Goal: Feedback & Contribution: Contribute content

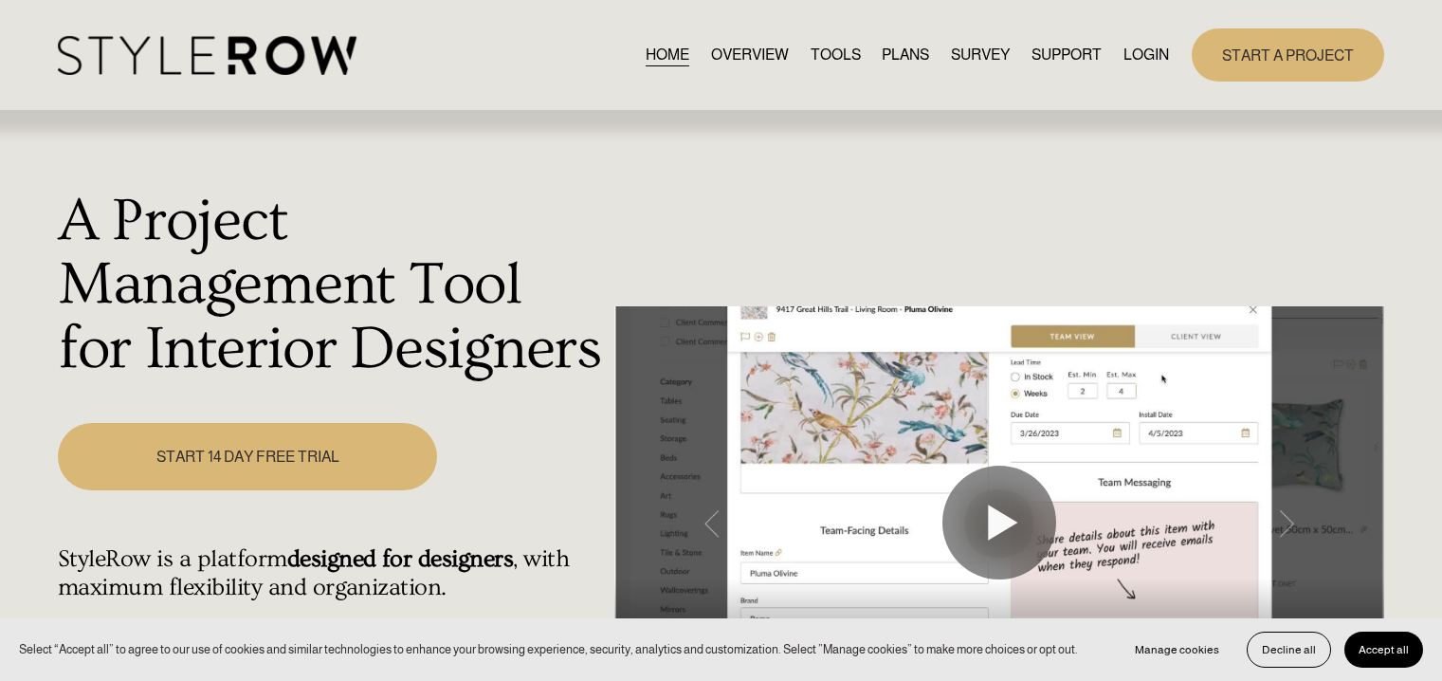
click at [1146, 56] on link "LOGIN" at bounding box center [1147, 55] width 46 height 26
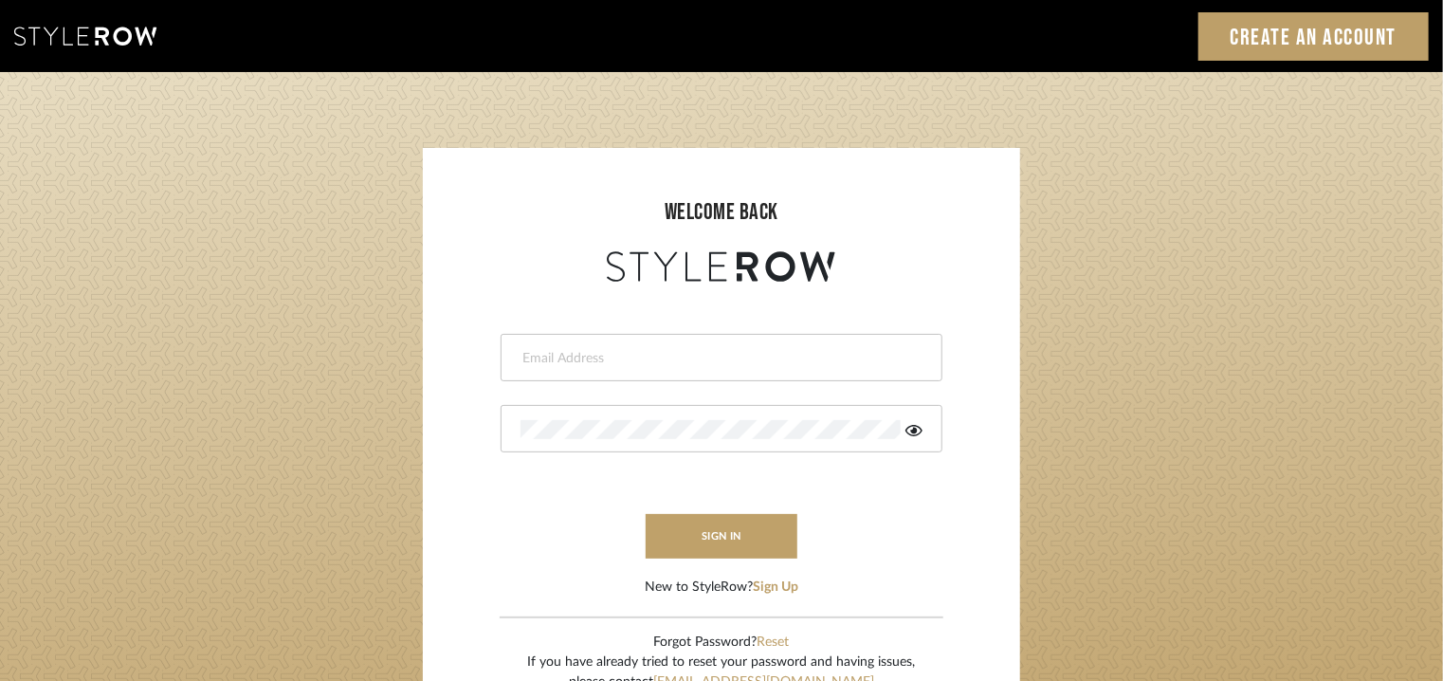
click at [764, 356] on input "email" at bounding box center [719, 358] width 397 height 19
type input "[EMAIL_ADDRESS][PERSON_NAME][DOMAIN_NAME]"
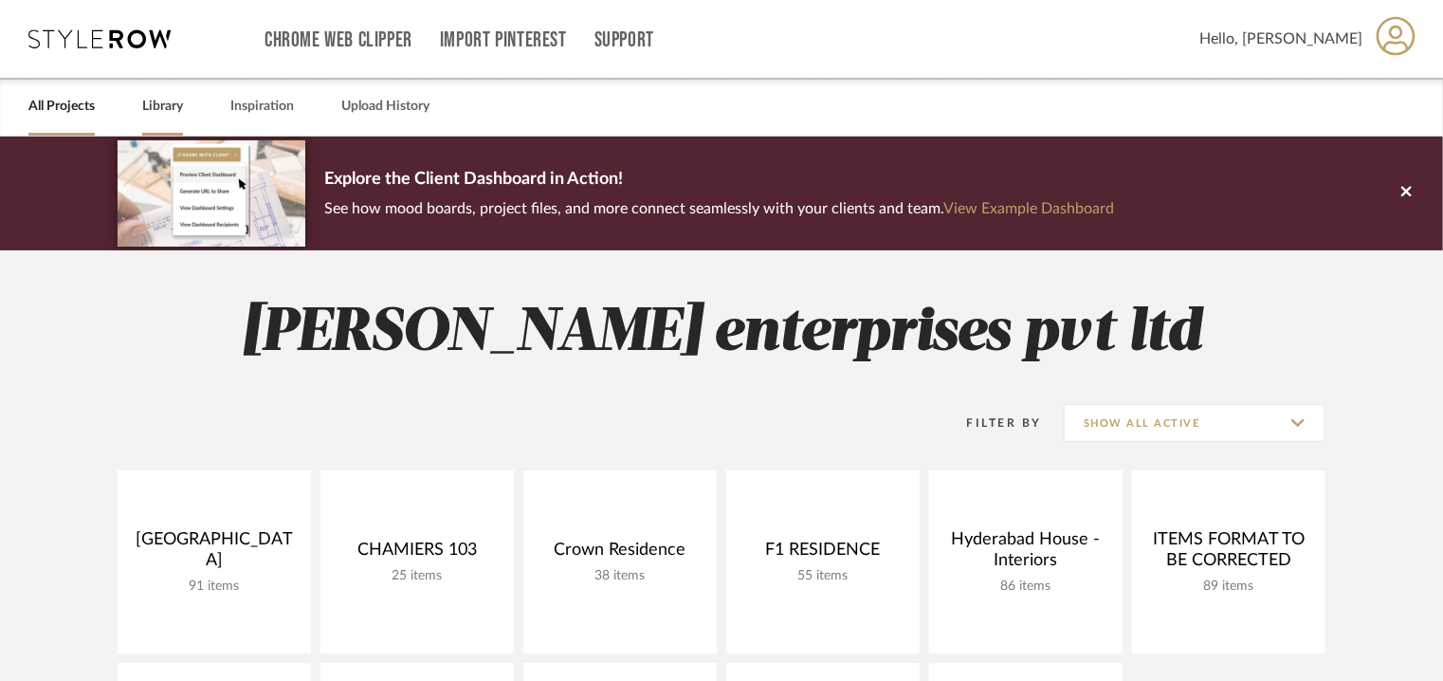
click at [167, 111] on link "Library" at bounding box center [162, 107] width 41 height 26
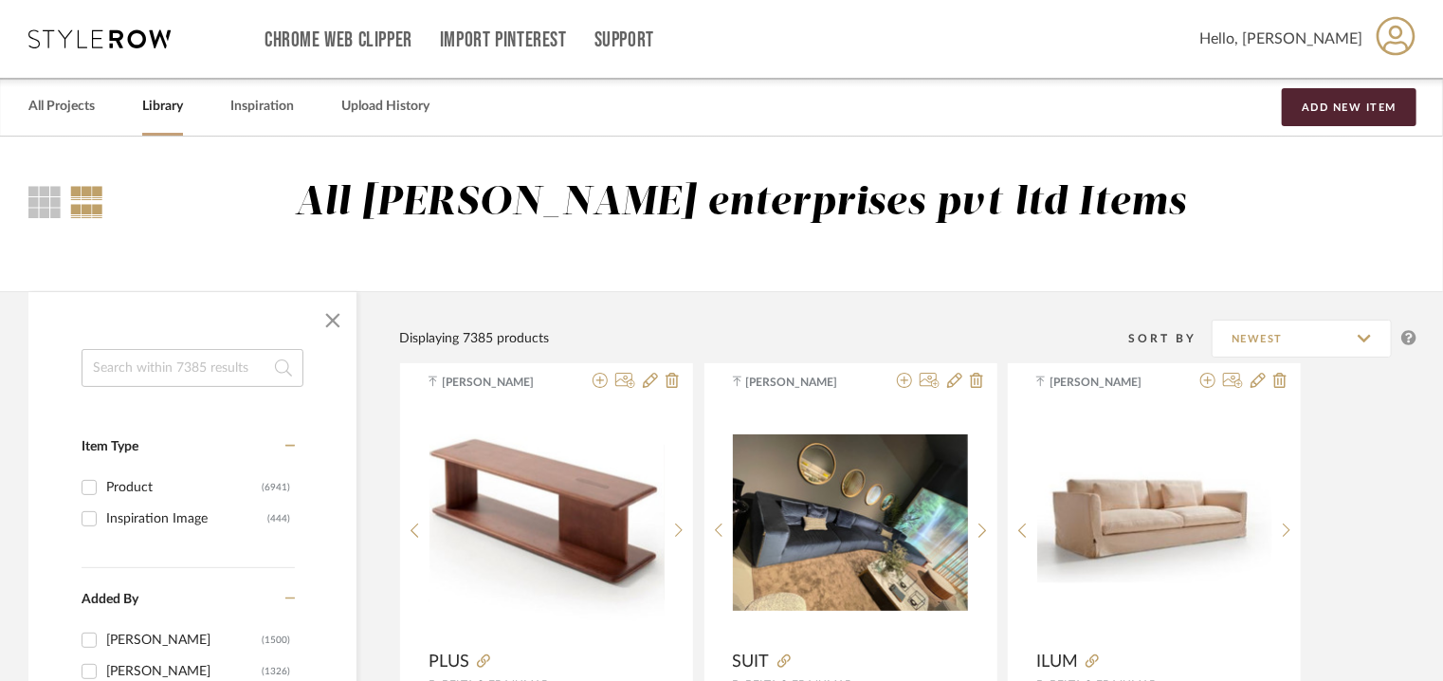
click at [176, 369] on input at bounding box center [193, 368] width 222 height 38
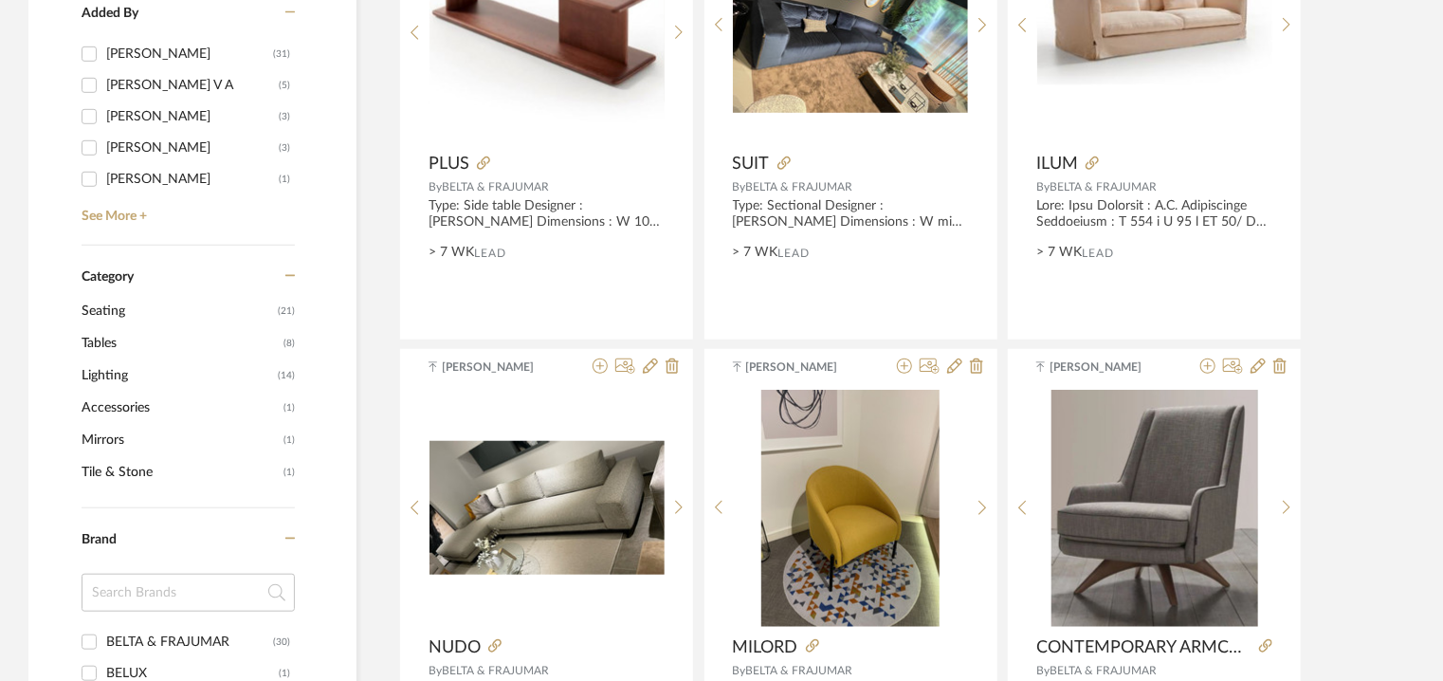
scroll to position [664, 0]
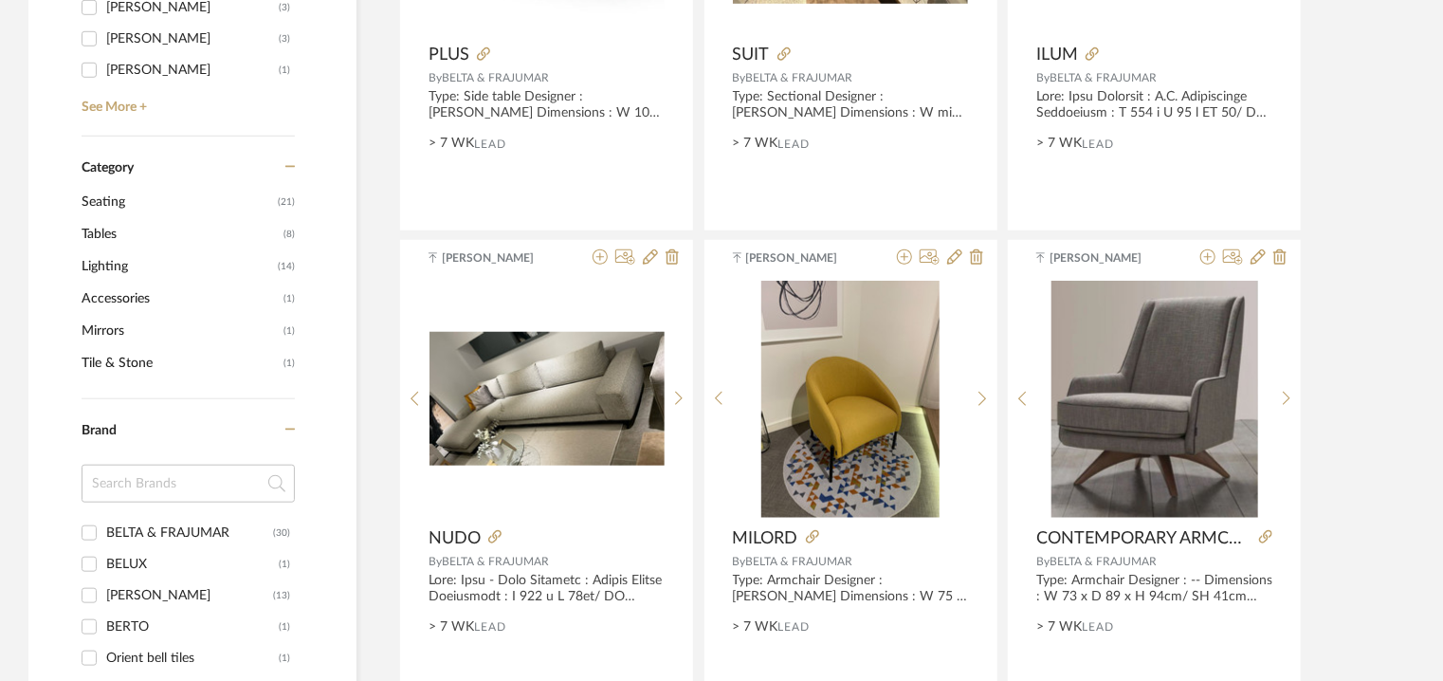
type input "belta"
click at [91, 530] on input "BELTA & FRAJUMAR (30)" at bounding box center [89, 533] width 30 height 30
checkbox input "true"
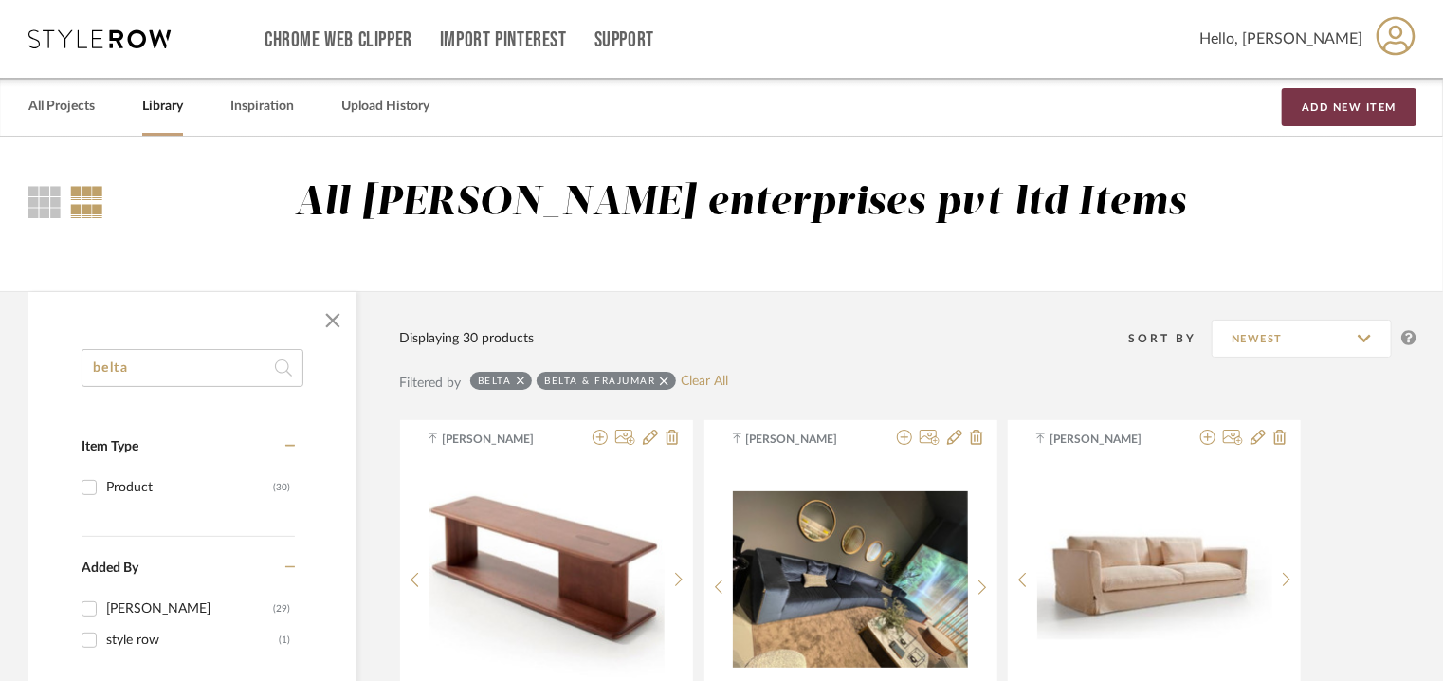
click at [1365, 104] on button "Add New Item" at bounding box center [1349, 107] width 135 height 38
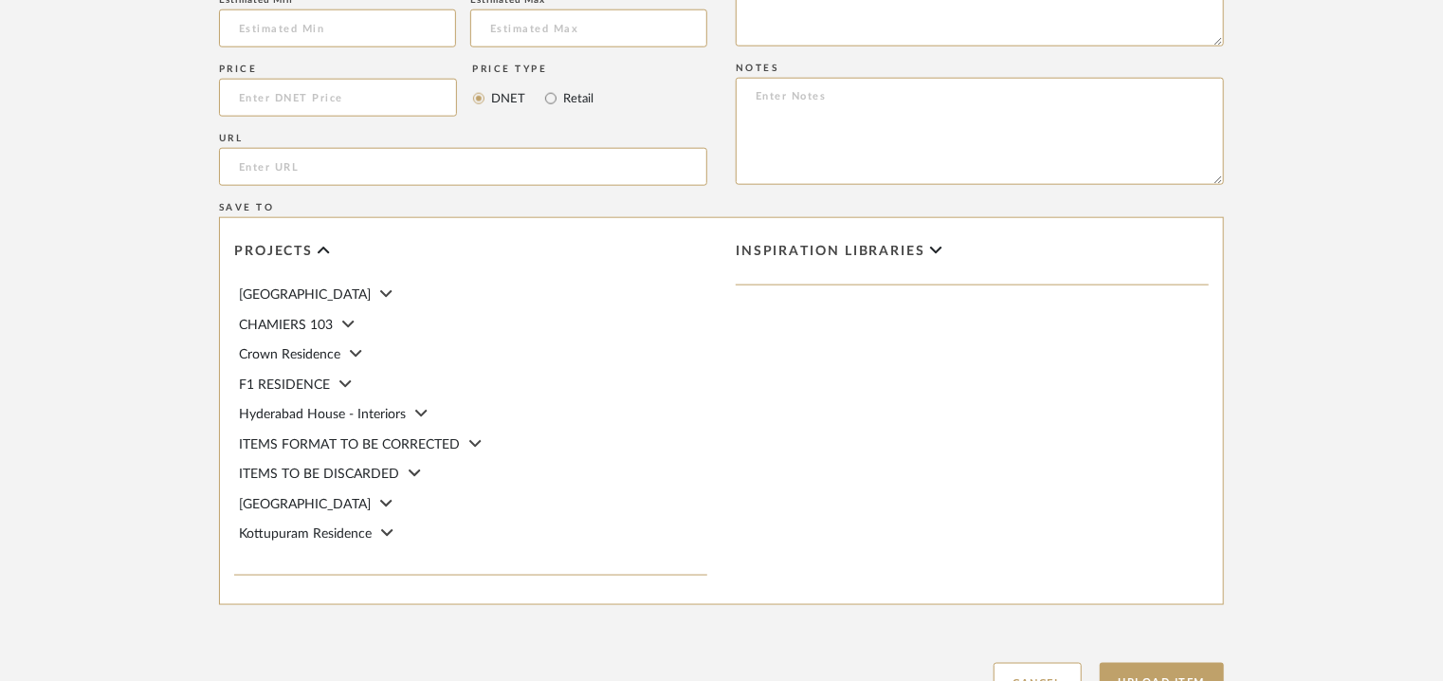
scroll to position [822, 0]
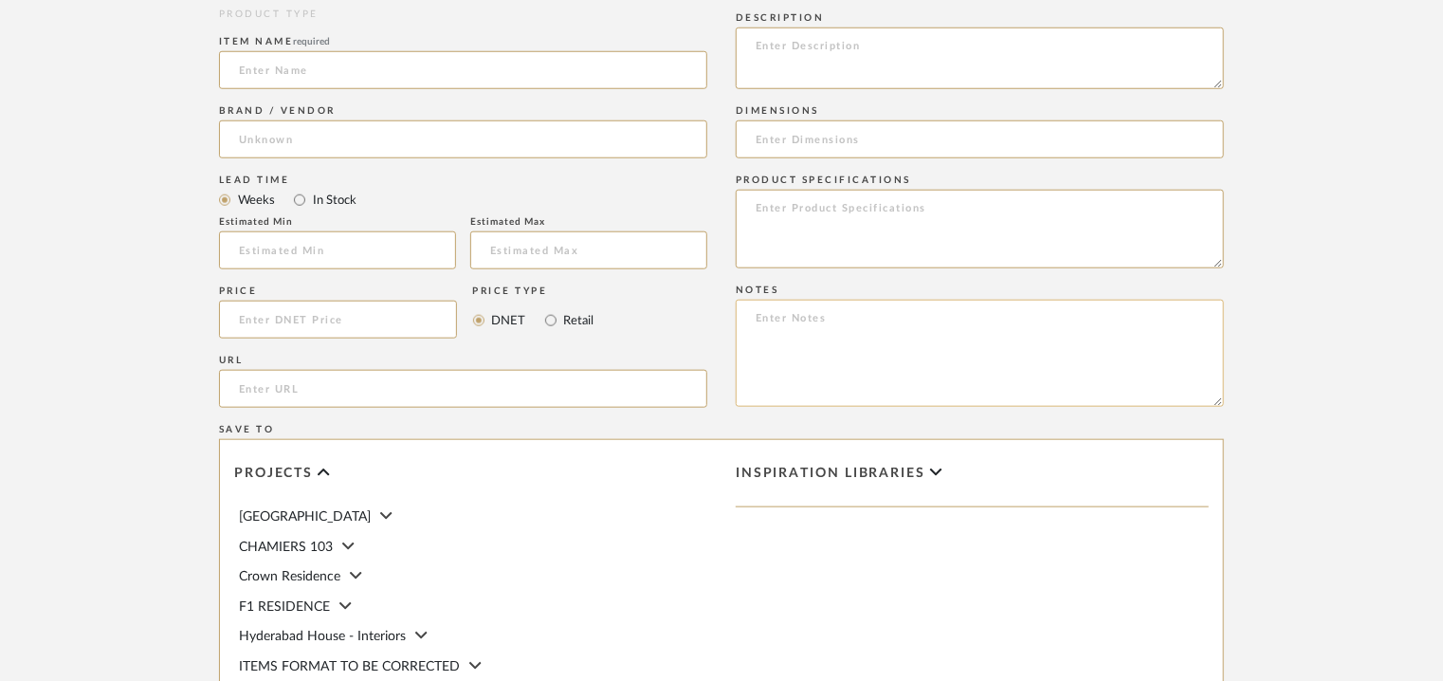
paste textarea "Price: Na Lead time: 45days Customizable : Na 3D available : No BIM available :…"
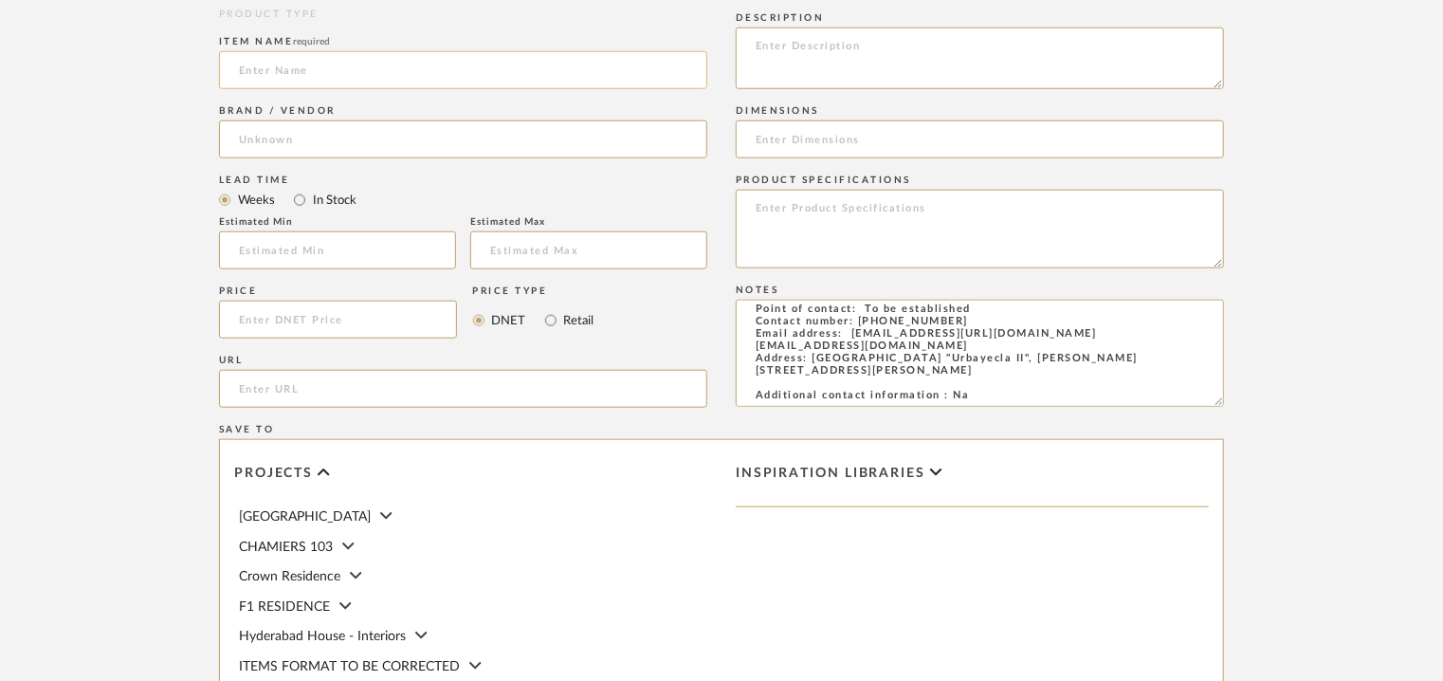
type textarea "Price: Na Lead time: 45days Customizable : Na 3D available : No BIM available :…"
drag, startPoint x: 510, startPoint y: 81, endPoint x: 444, endPoint y: 81, distance: 66.4
click at [510, 79] on input at bounding box center [463, 70] width 488 height 38
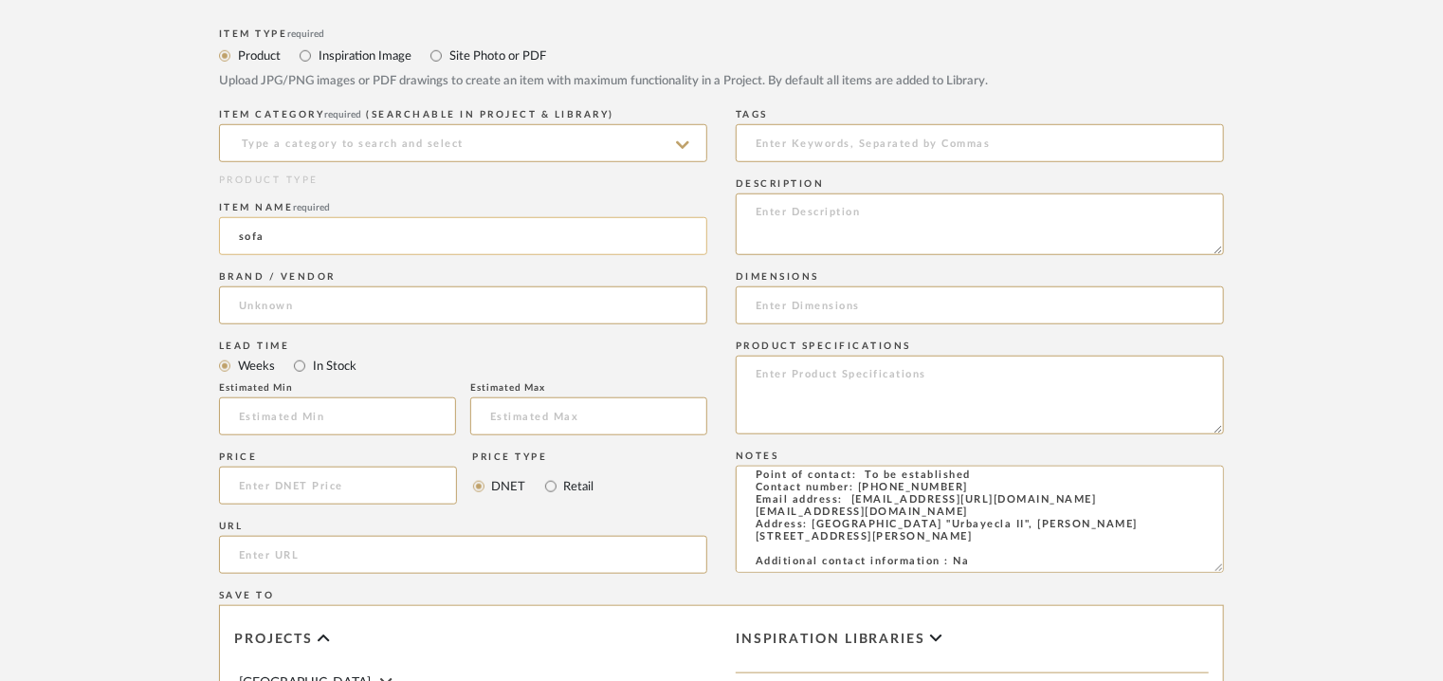
scroll to position [632, 0]
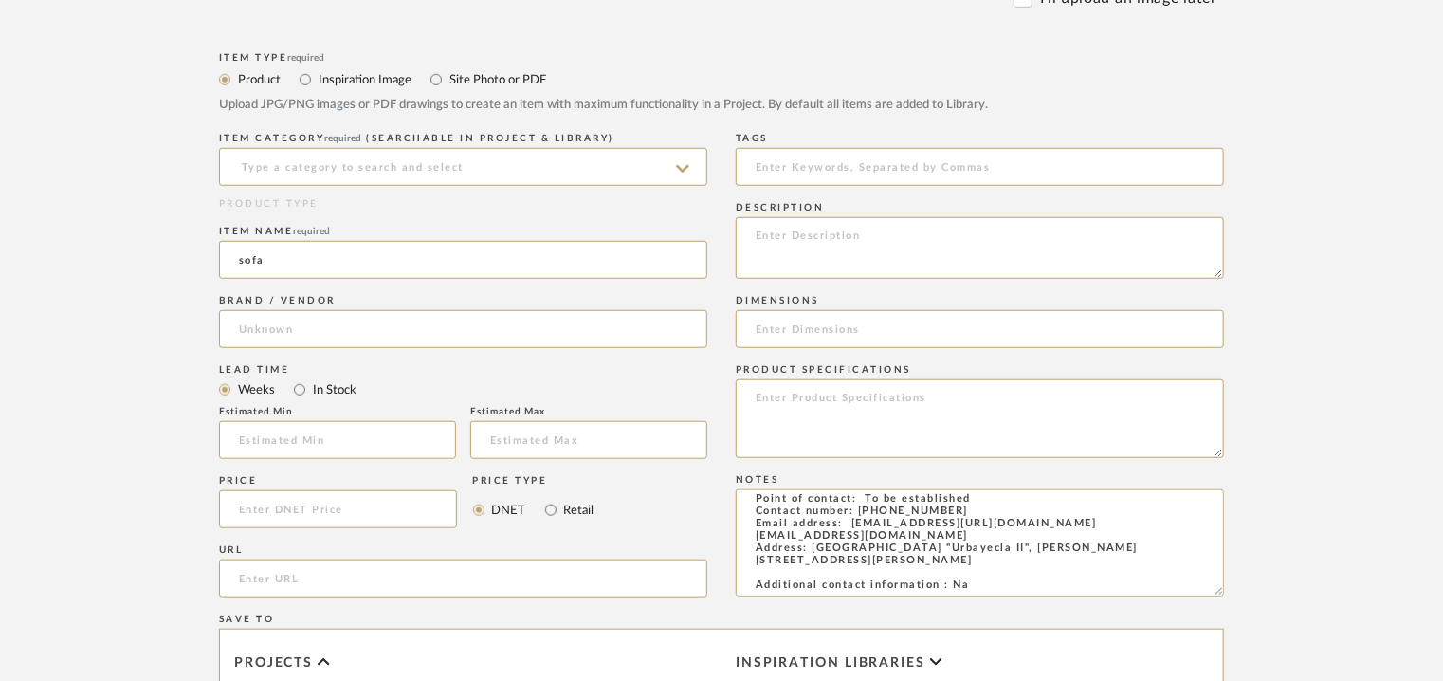
click at [0, 260] on upload-items "Create new item Upload photos, documents or PDFs, or select below to bulk uploa…" at bounding box center [721, 333] width 1443 height 1659
type input "LOFT"
click at [485, 174] on input at bounding box center [463, 167] width 488 height 38
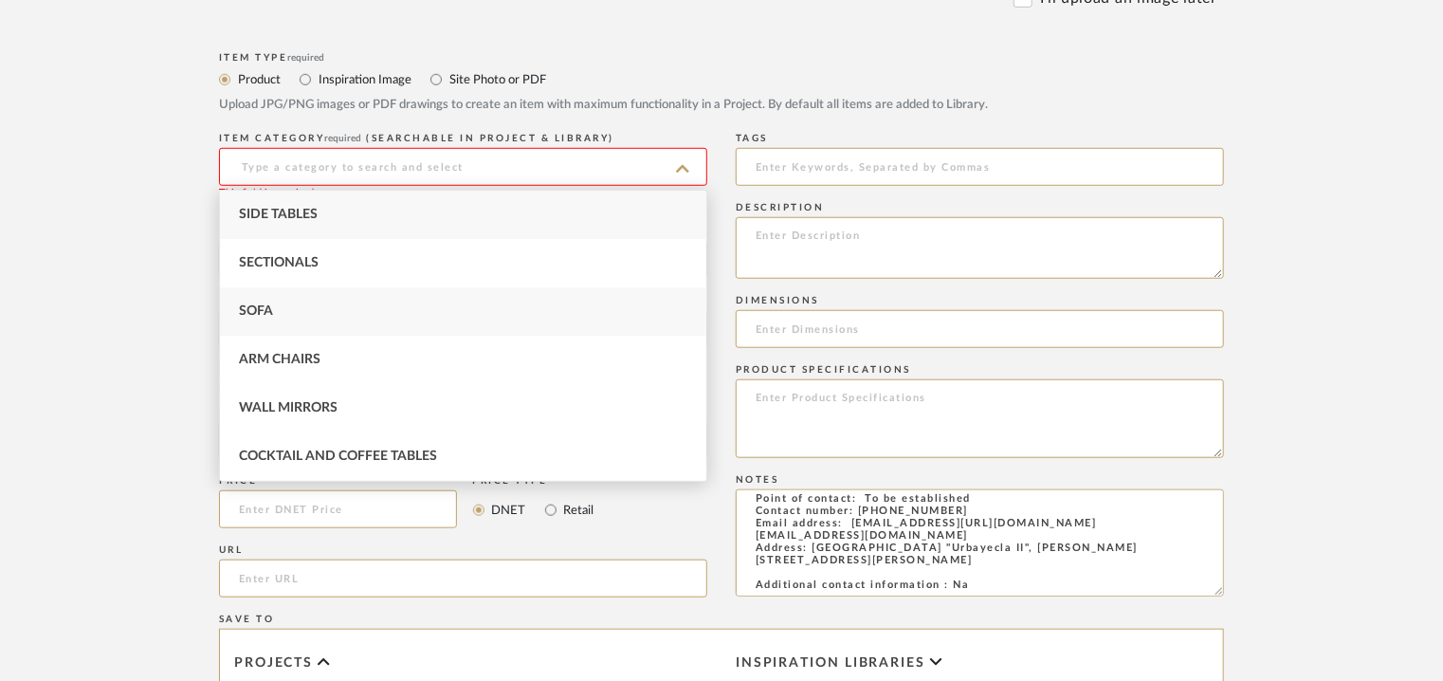
click at [328, 312] on div "Sofa" at bounding box center [463, 311] width 486 height 48
type input "Sofa"
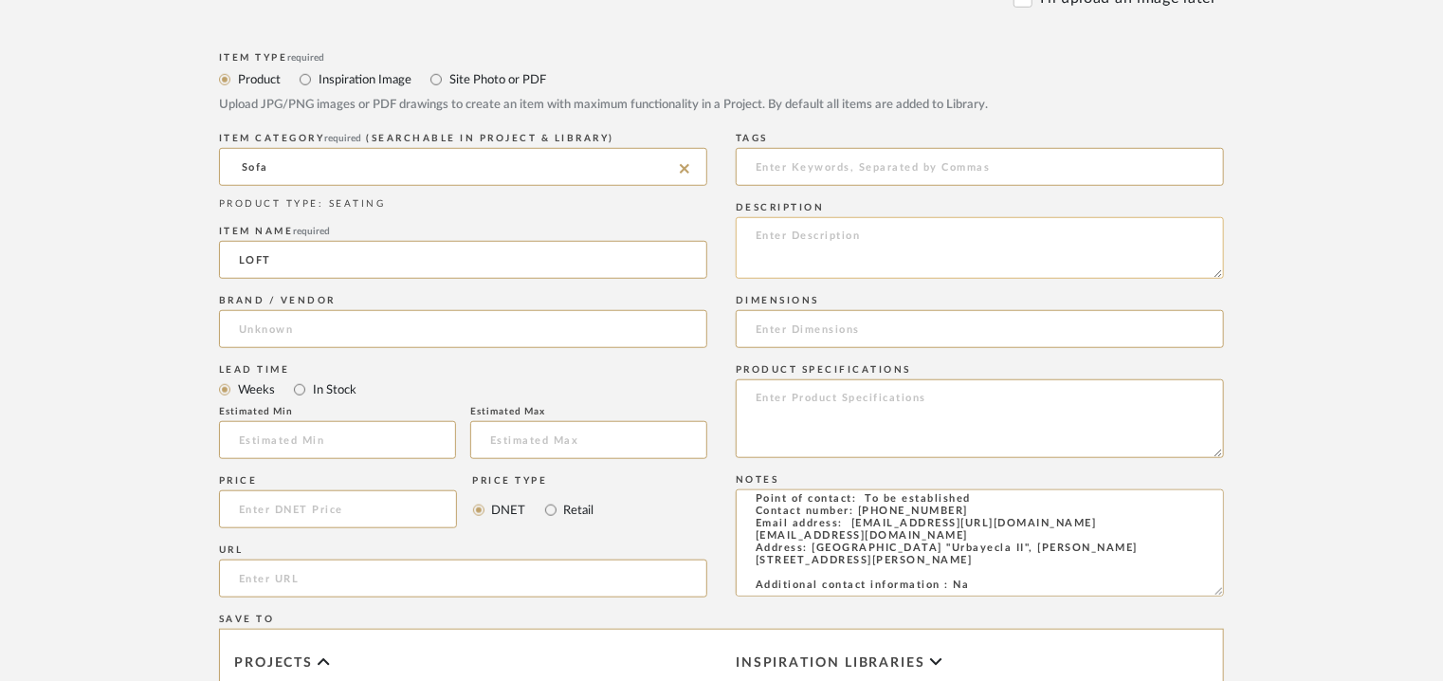
click at [789, 236] on textarea at bounding box center [980, 248] width 488 height 62
paste textarea "Type: Sofa Designer : Arbel Dimensions : D103 x H 90cm/ SH 42cm/ Arm H 70cm/ Ar…"
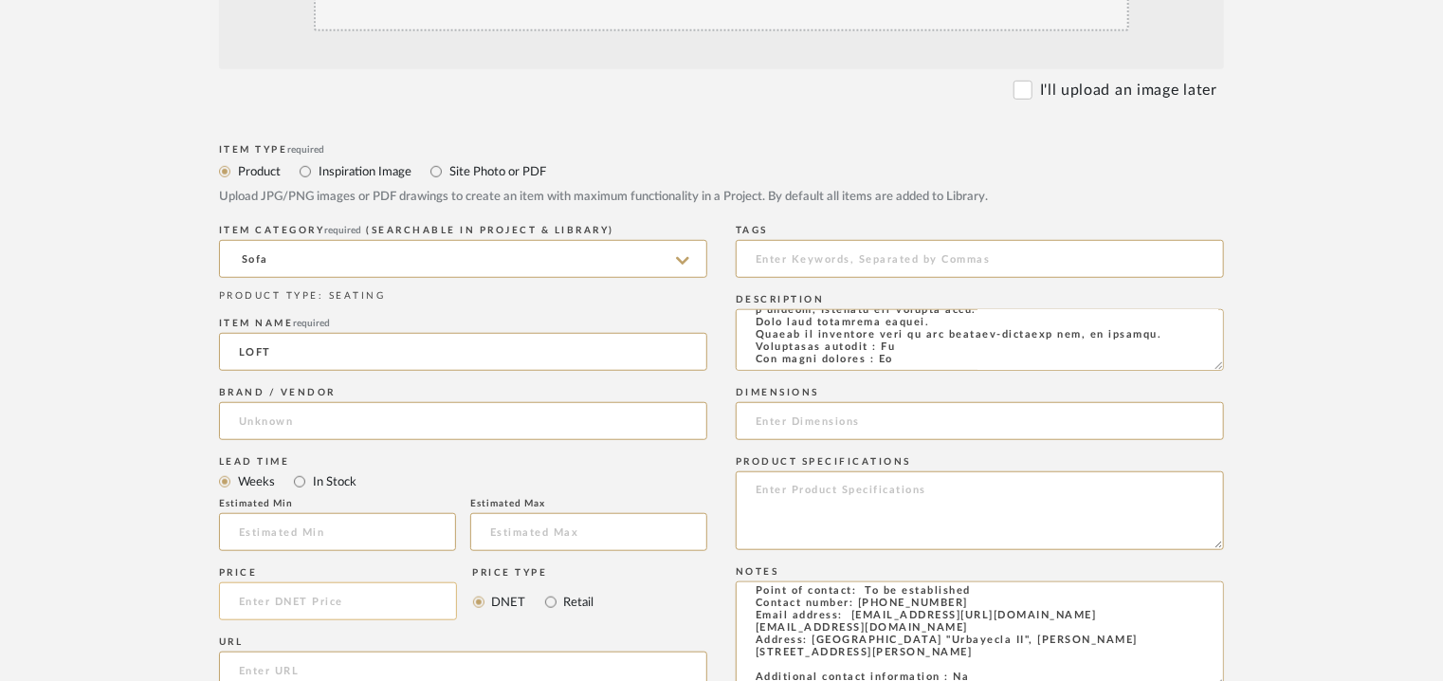
scroll to position [727, 0]
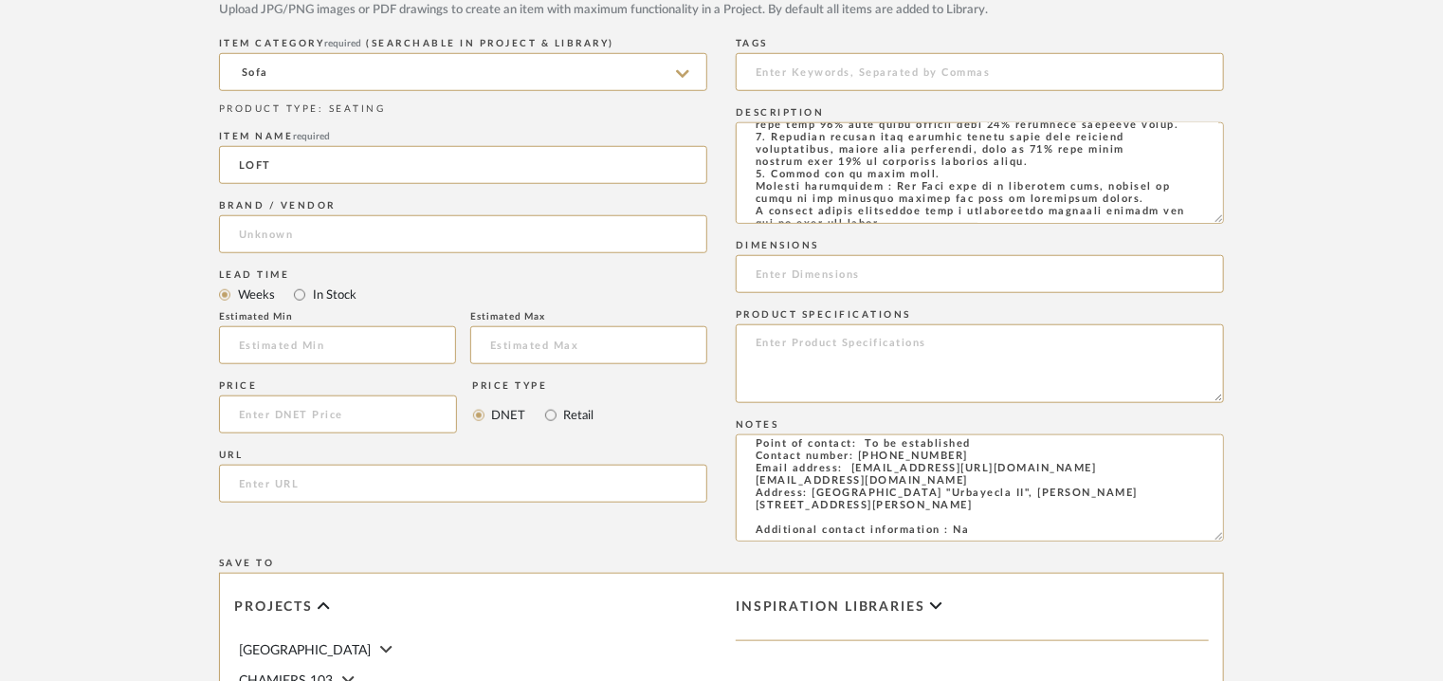
drag, startPoint x: 1218, startPoint y: 179, endPoint x: 1300, endPoint y: 354, distance: 193.0
click at [1298, 346] on form "Bulk upload images - create multiple items Import from Pinterest - create items…" at bounding box center [722, 372] width 1208 height 1374
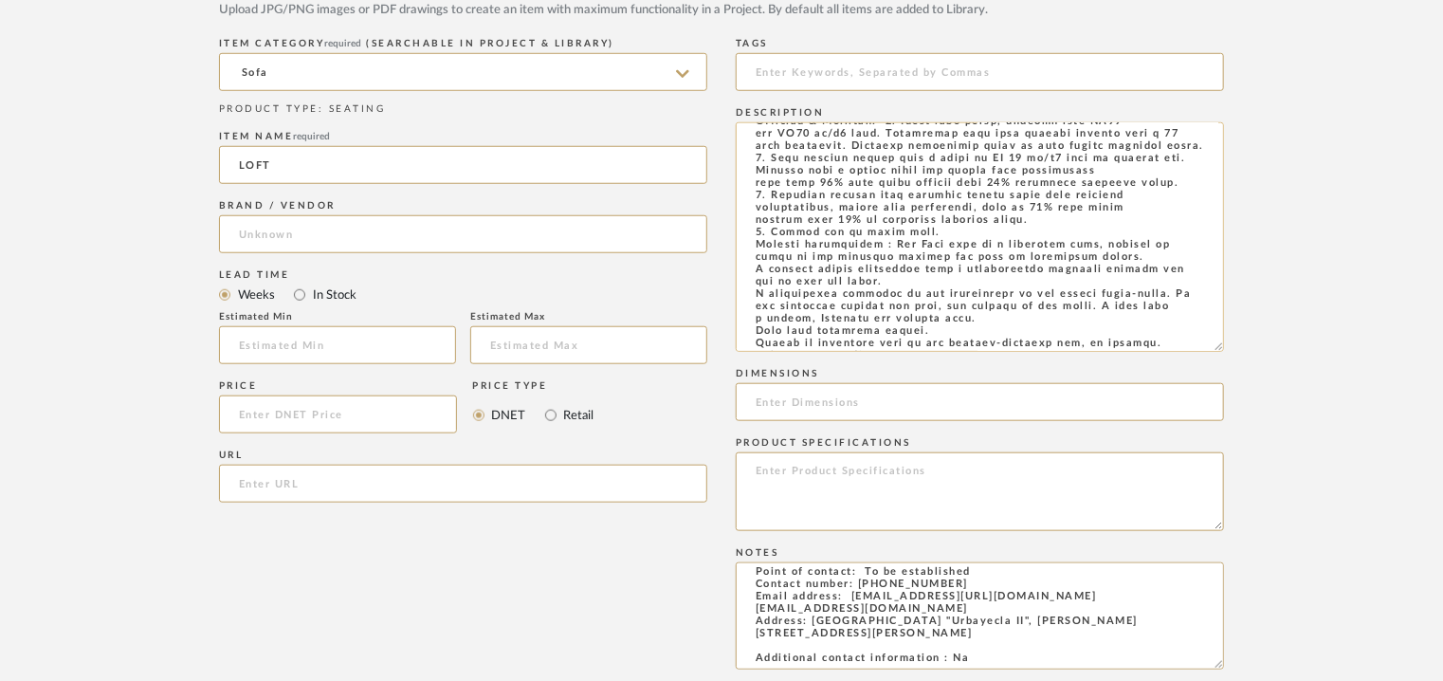
scroll to position [0, 0]
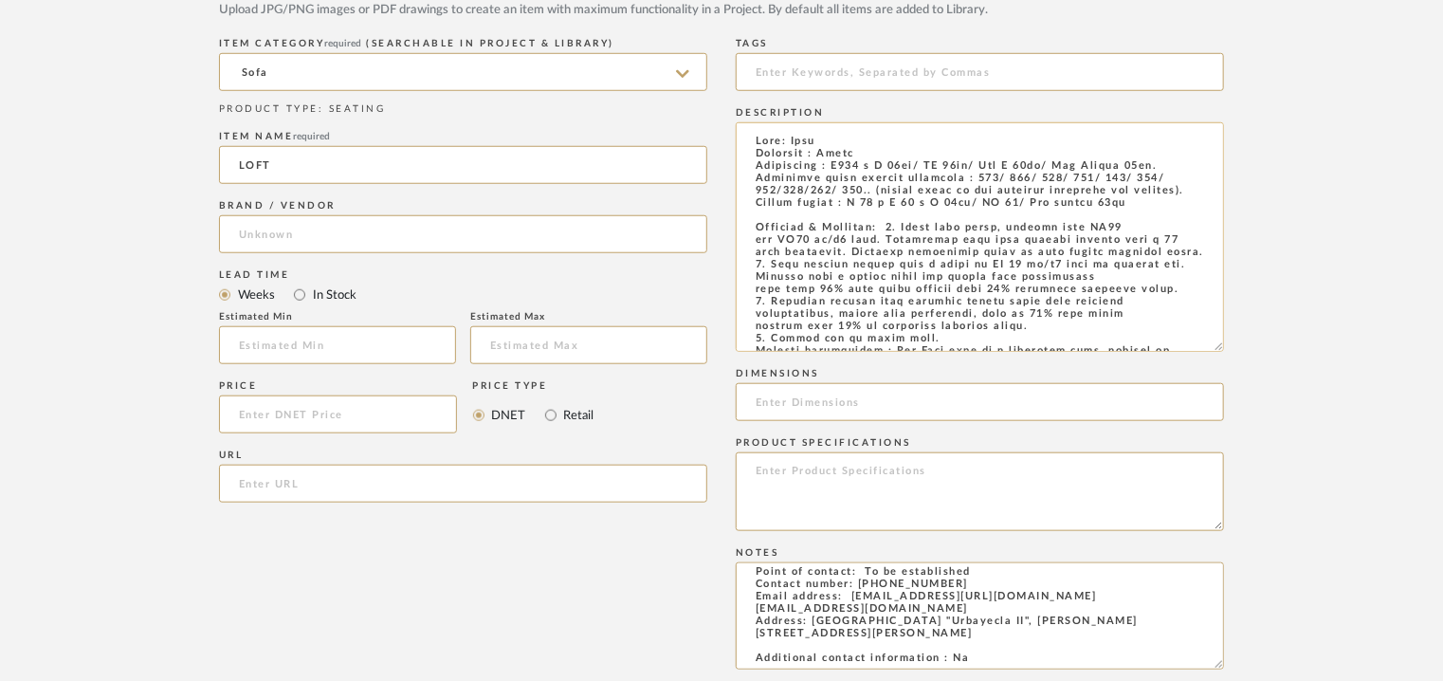
drag, startPoint x: 845, startPoint y: 164, endPoint x: 1195, endPoint y: 162, distance: 349.9
click at [1195, 162] on textarea at bounding box center [980, 236] width 488 height 229
type textarea "Type: Sofa Designer : Arbel Dimensions : D103 x H 90cm/ SH 42cm/ Arm H 70cm/ Ar…"
click at [880, 405] on input at bounding box center [980, 402] width 488 height 38
paste input "D103 x H 90cm/ SH 42cm/ Arm H 70cm/ Arm Length 62cm."
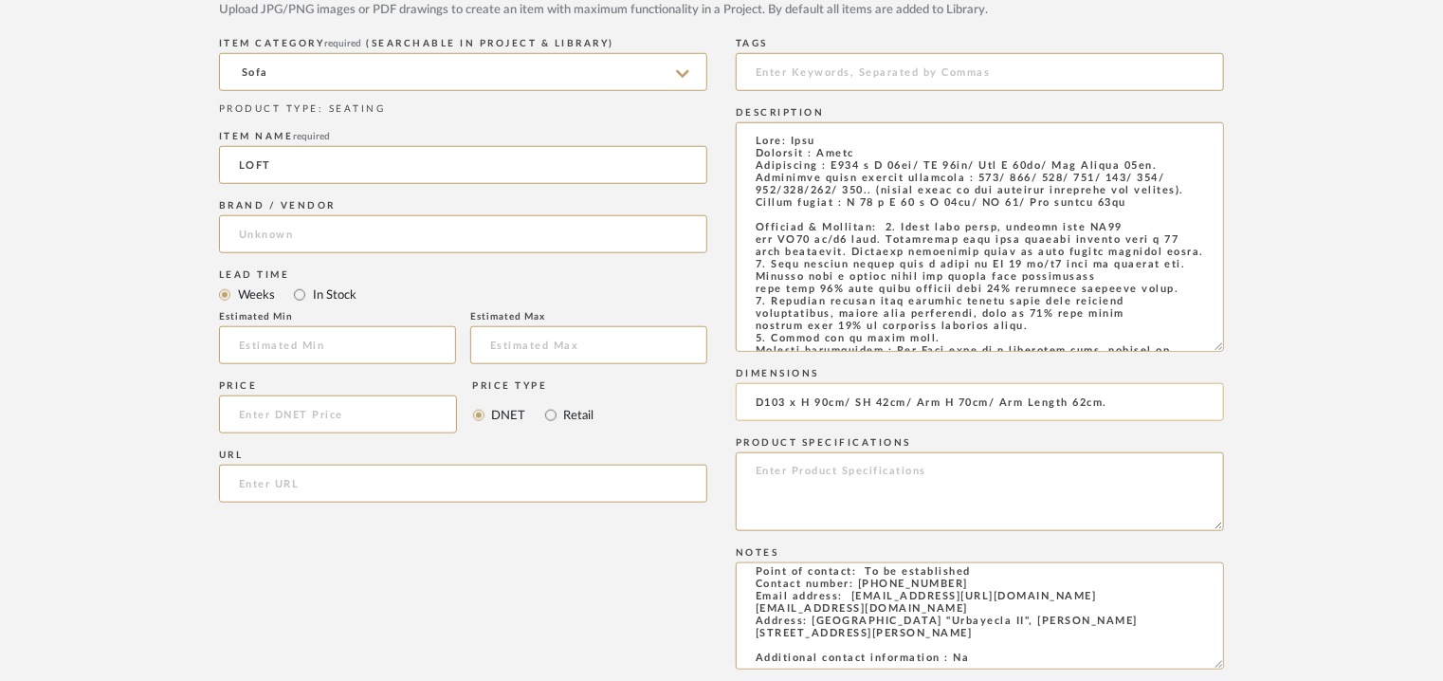
click at [804, 401] on input "D103 x H 90cm/ SH 42cm/ Arm H 70cm/ Arm Length 62cm." at bounding box center [980, 402] width 488 height 38
type input "D103 x w 246 X H 90cm/ SH 42cm/ Arm H 70cm/ Arm Length 62cm."
click at [295, 239] on input at bounding box center [463, 234] width 488 height 38
click at [280, 277] on span "BELTA & FRAJUMAR" at bounding box center [320, 283] width 131 height 16
type input "BELTA & FRAJUMAR"
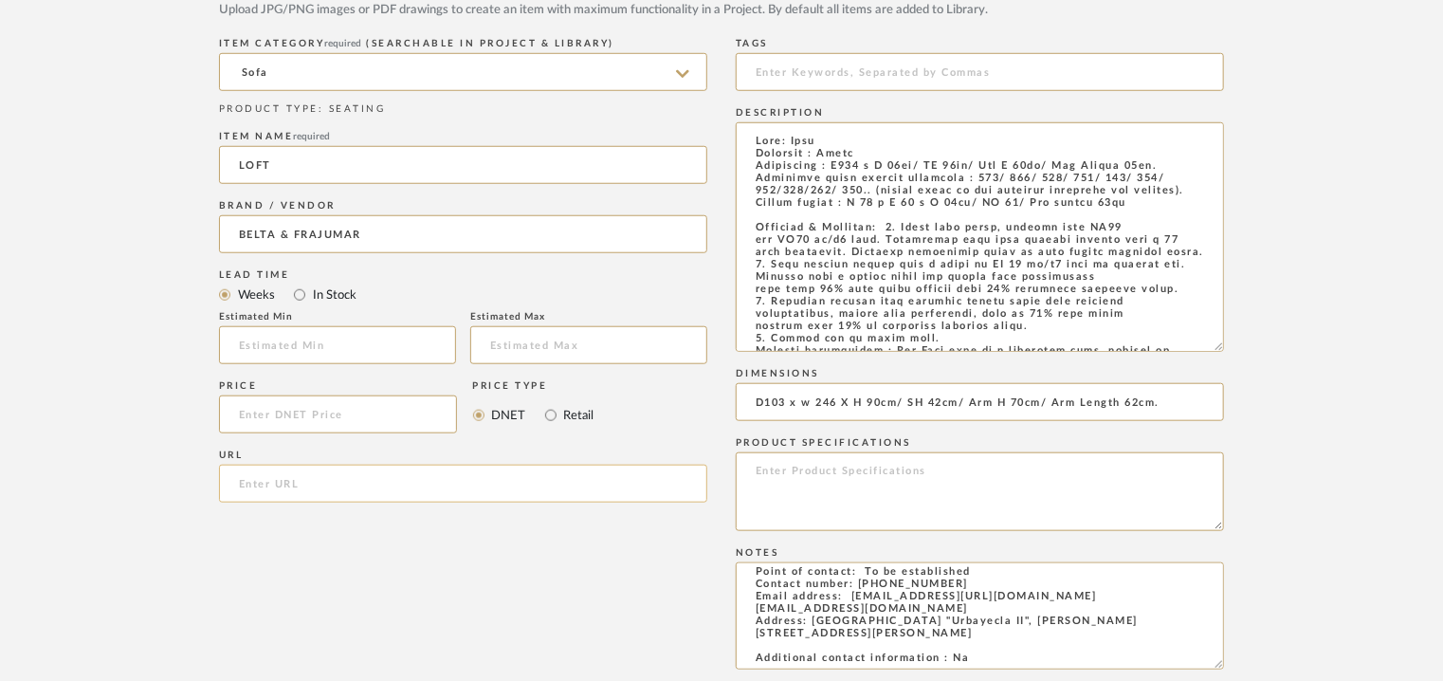
click at [259, 486] on input "url" at bounding box center [463, 484] width 488 height 38
paste input "https://beltafrajumar.com/en/product/loft-sofa/"
type input "https://beltafrajumar.com/en/product/loft-sofa/"
drag, startPoint x: 803, startPoint y: 69, endPoint x: 728, endPoint y: 18, distance: 90.7
click at [803, 65] on input at bounding box center [980, 72] width 488 height 38
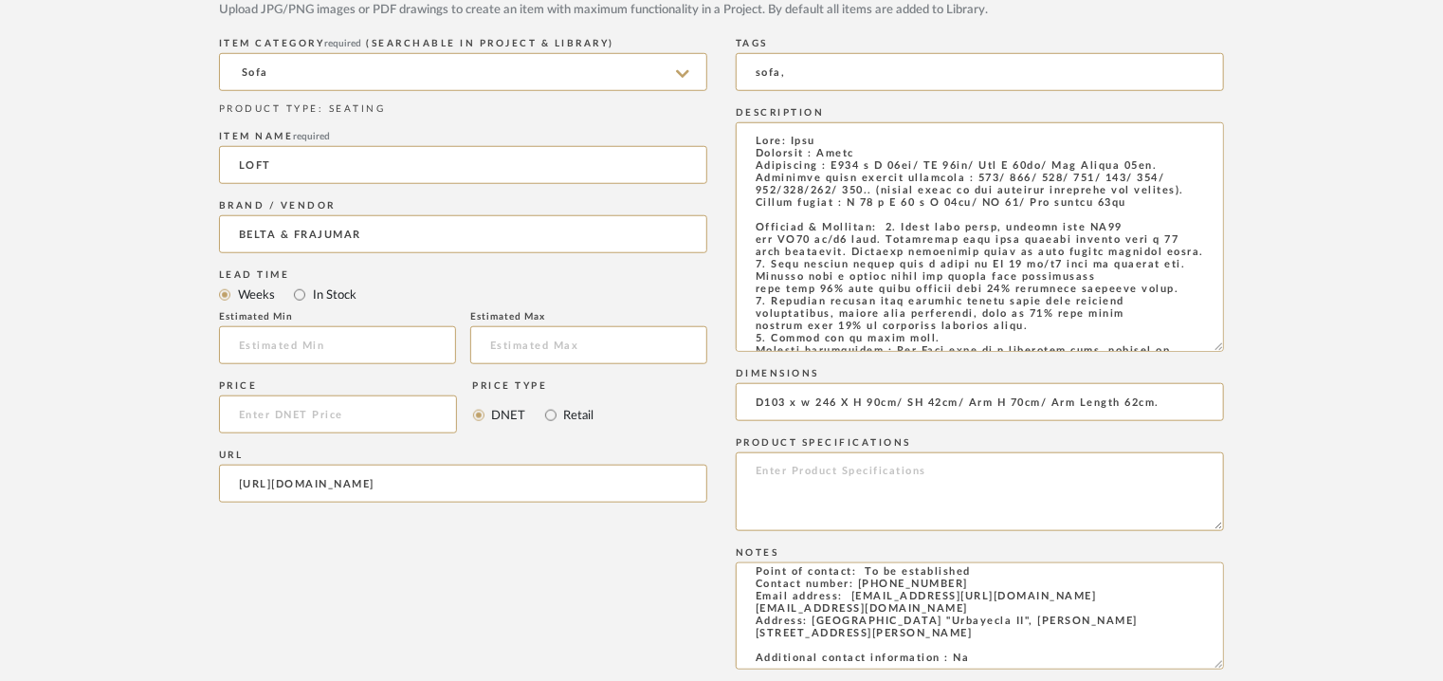
scroll to position [443, 0]
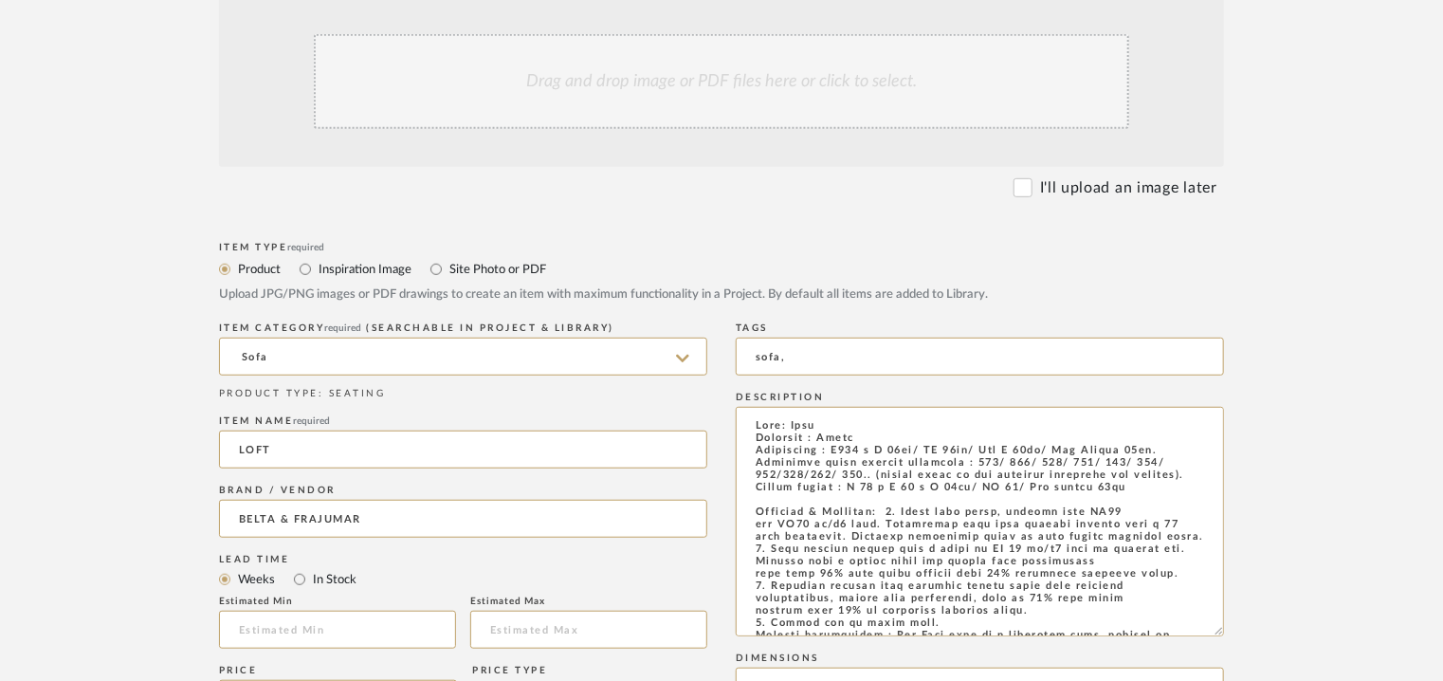
type input "sofa,"
click at [693, 82] on div "Drag and drop image or PDF files here or click to select." at bounding box center [722, 81] width 816 height 95
click at [577, 84] on div "Drag and drop image or PDF files here or click to select." at bounding box center [722, 81] width 816 height 95
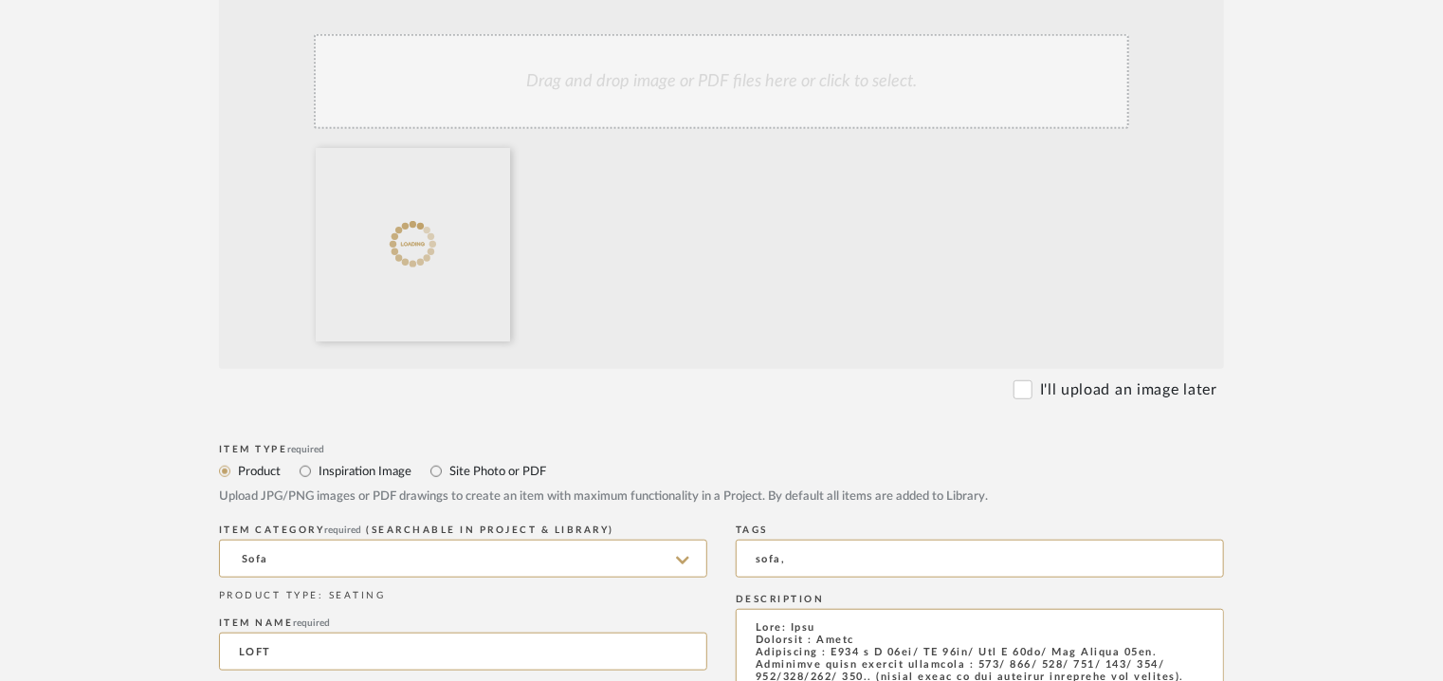
click at [539, 109] on div "Drag and drop image or PDF files here or click to select." at bounding box center [722, 81] width 816 height 95
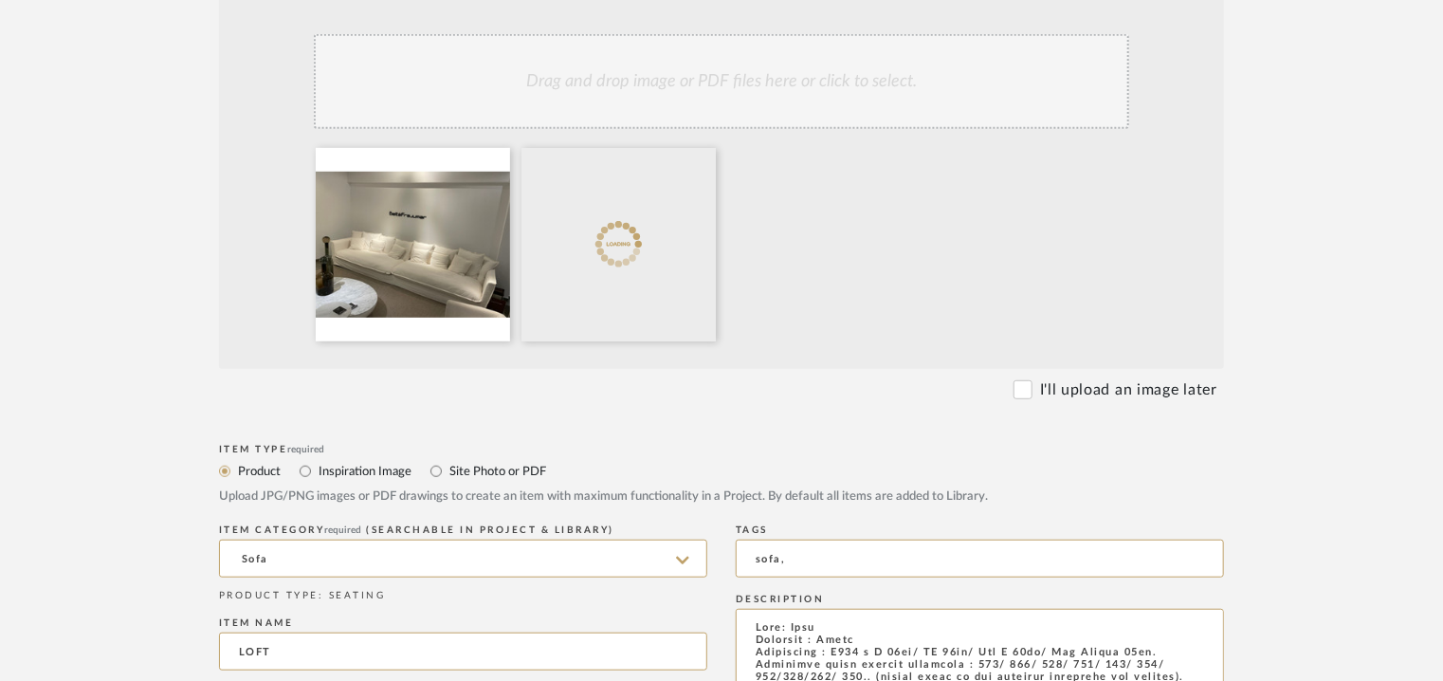
click at [651, 97] on div "Drag and drop image or PDF files here or click to select." at bounding box center [722, 81] width 816 height 95
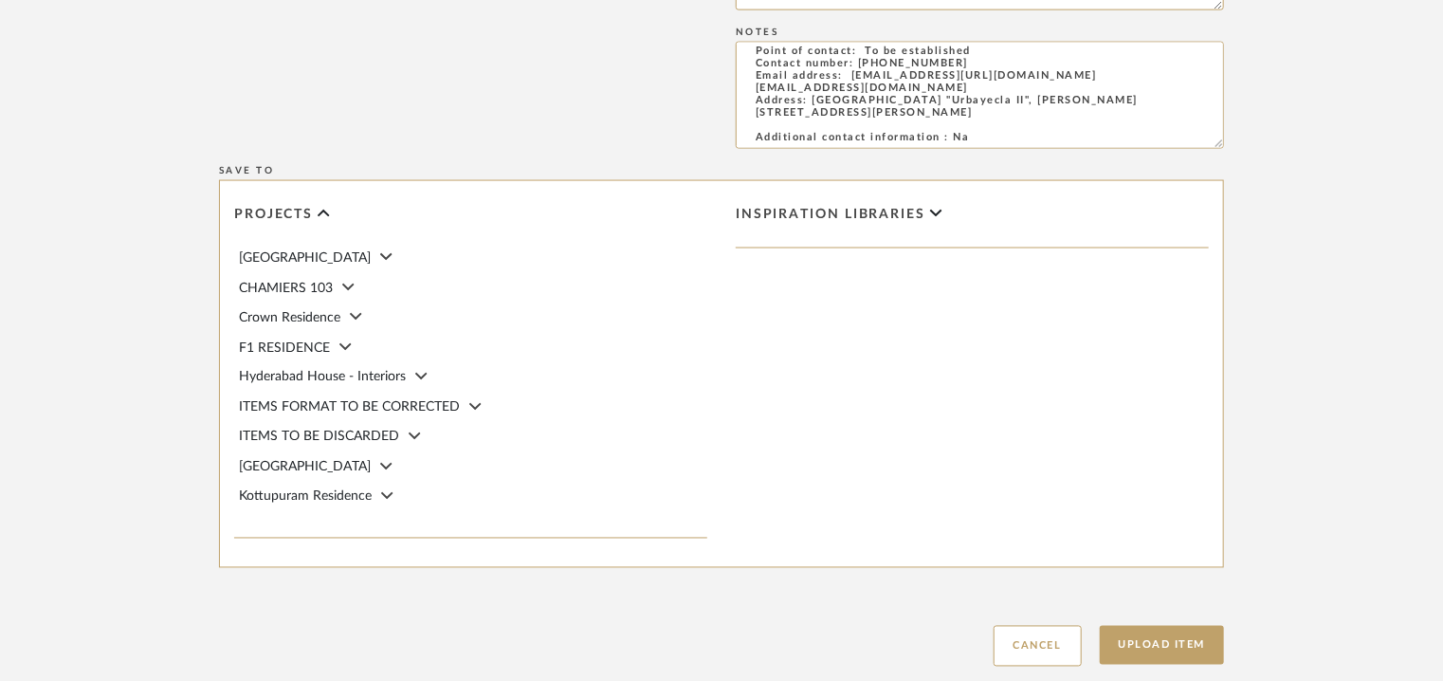
scroll to position [1570, 0]
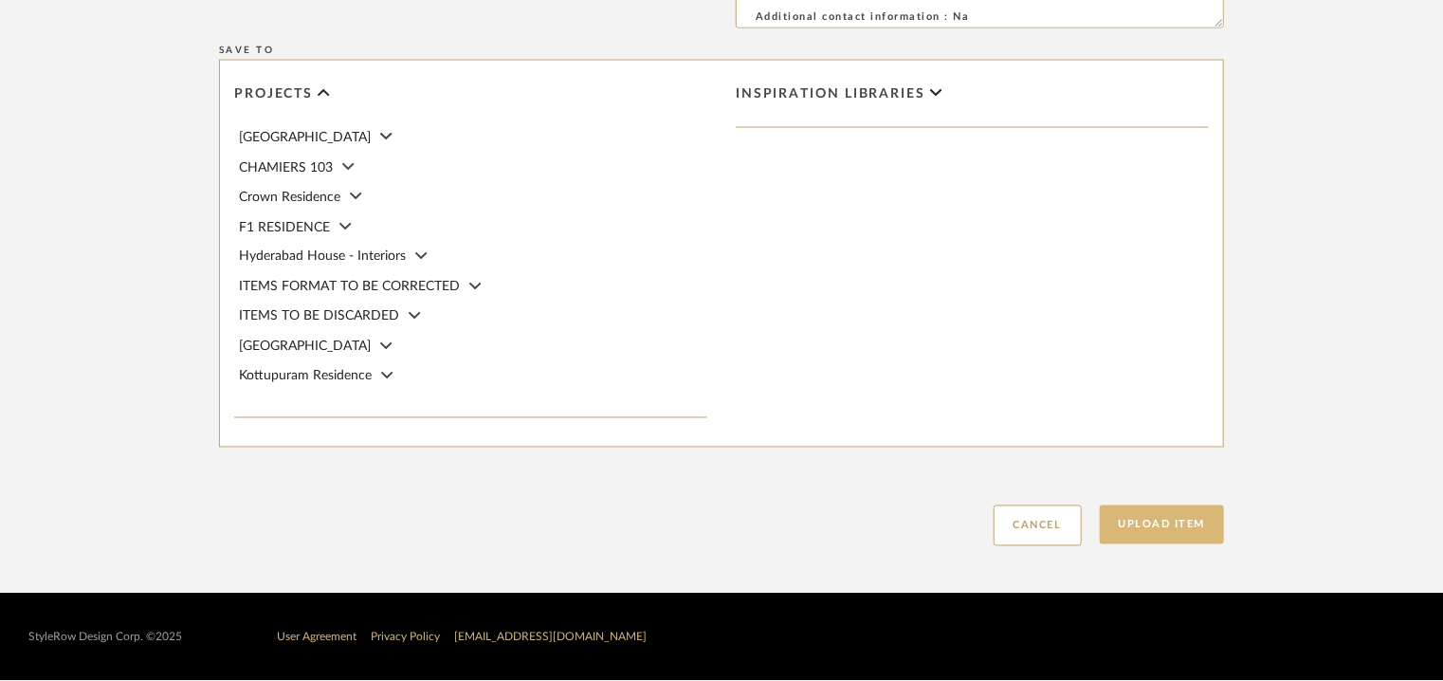
click at [1164, 522] on button "Upload Item" at bounding box center [1162, 524] width 125 height 39
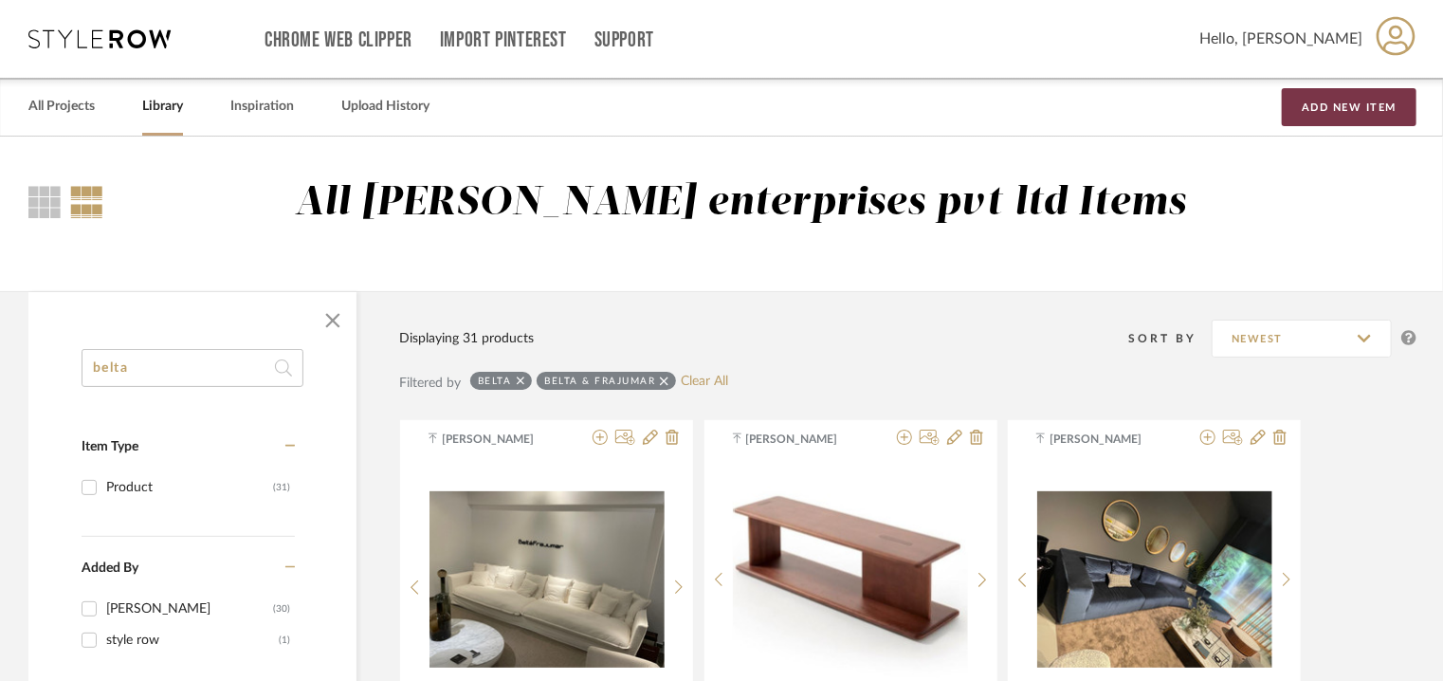
click at [1359, 101] on button "Add New Item" at bounding box center [1349, 107] width 135 height 38
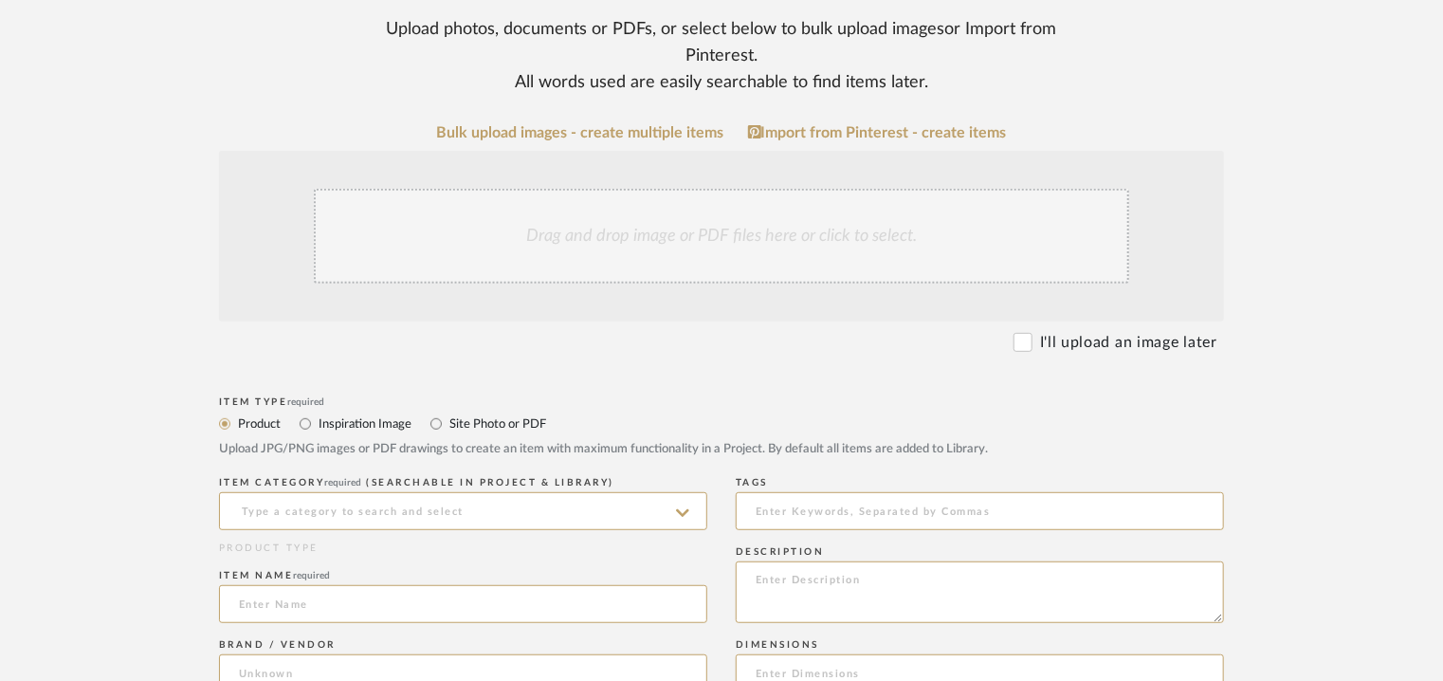
scroll to position [664, 0]
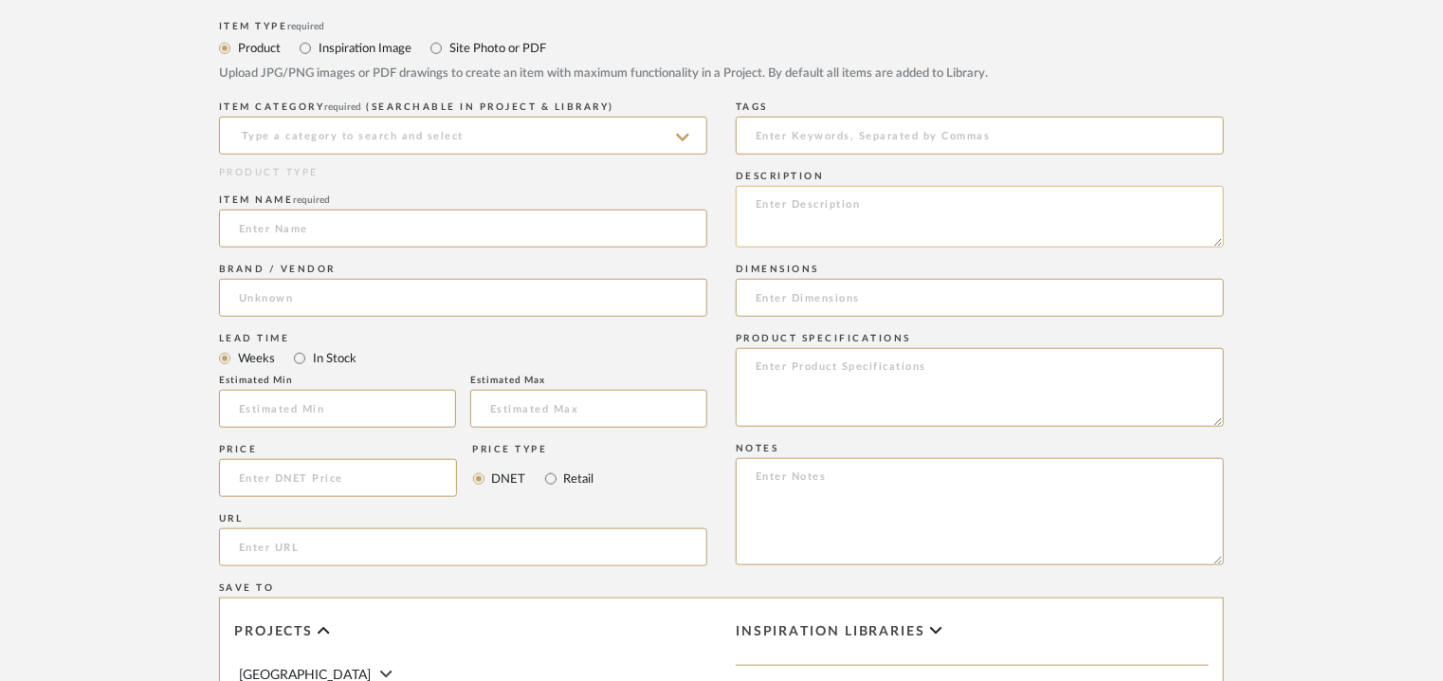
paste textarea "Type: Sofa Designer : Arbel Dimensions : D 86 - 100 x H 87cm/ SH 43cm/ Arm H 68…"
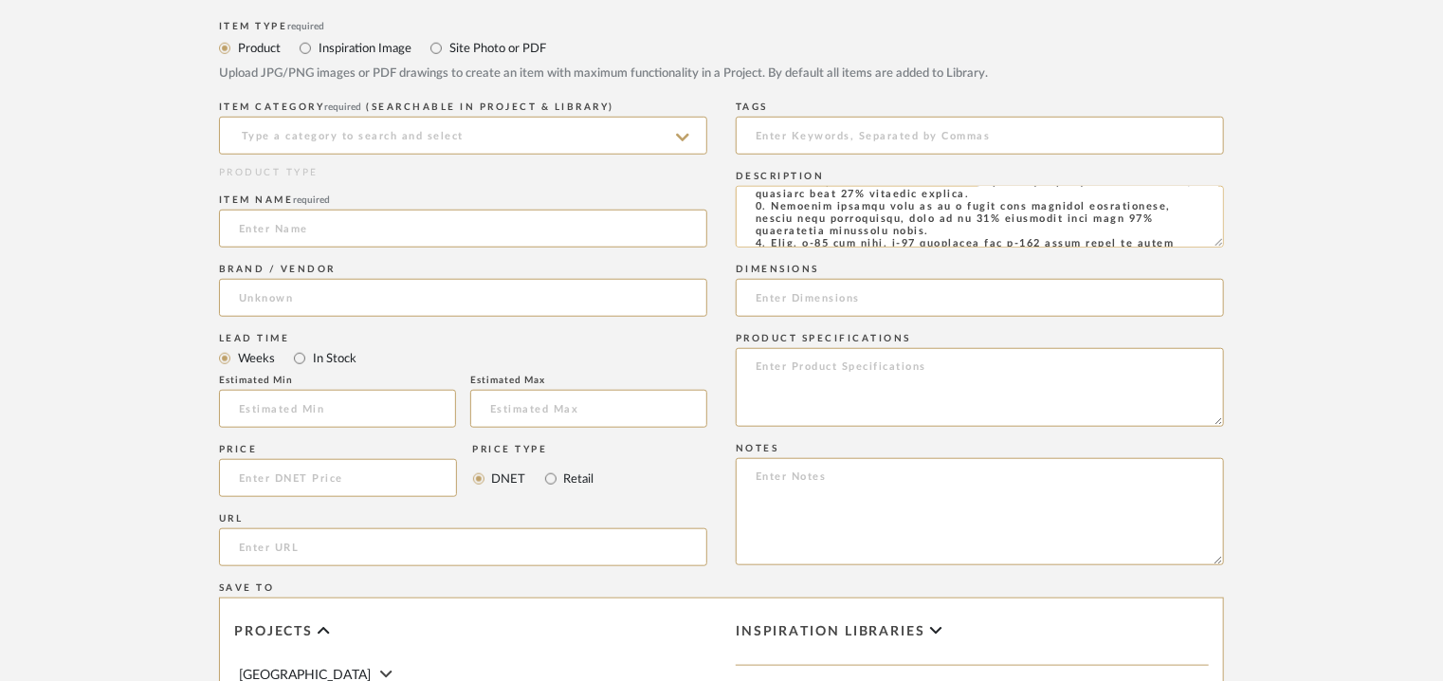
scroll to position [27, 0]
drag, startPoint x: 838, startPoint y: 202, endPoint x: 861, endPoint y: 212, distance: 25.0
click at [861, 212] on textarea at bounding box center [980, 217] width 488 height 62
type textarea "Type: Sofa Designer : Arbel Dimensions : D 86 - 100 x H 87cm/ SH 43cm/ Arm H 68…"
click at [815, 302] on input at bounding box center [980, 298] width 488 height 38
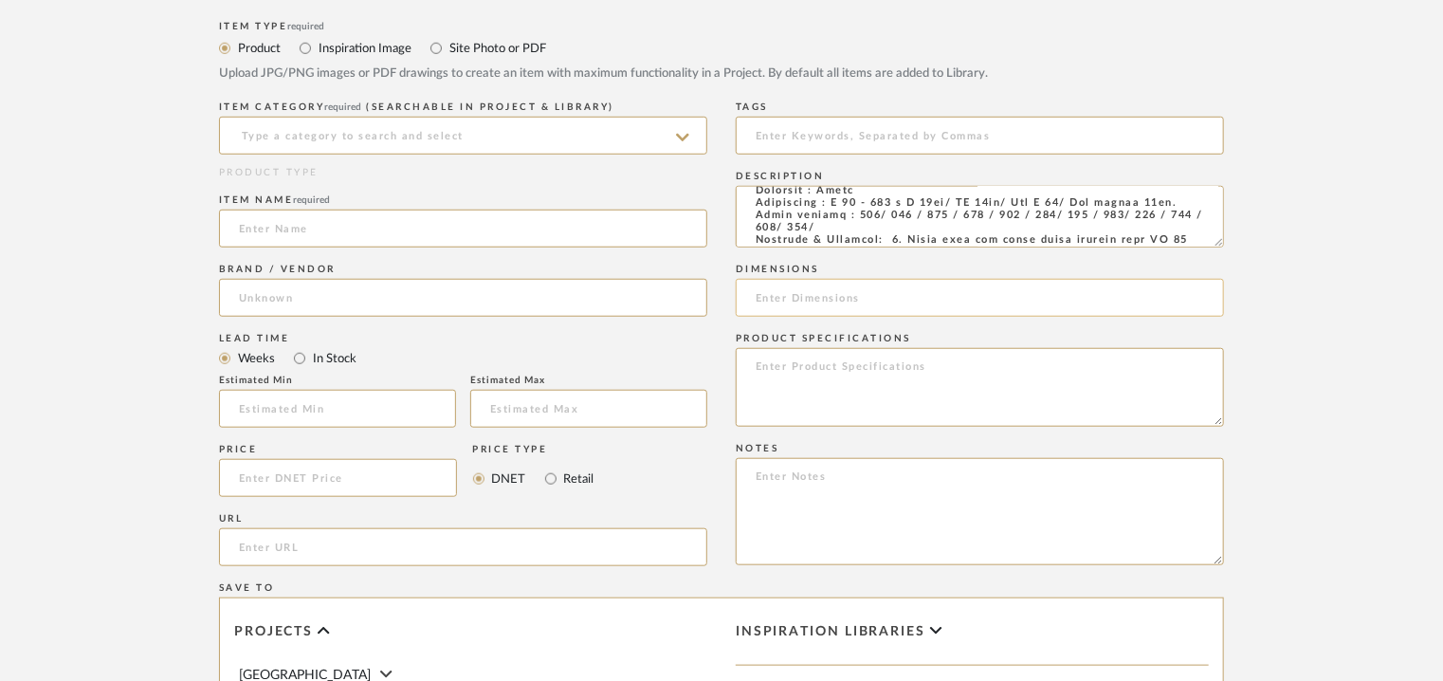
paste input "D 86 - 100 x H 87cm/ SH 43cm/ Arm H 68/ Arm length 57cm."
click at [747, 300] on input "D 86 - 100 x H 87cm/ SH 43cm/ Arm H 68/ Arm length 57cm." at bounding box center [980, 298] width 488 height 38
type input "Wx 250 x D 86 - 100 x H 87cm/ SH 43cm/ Arm H 68/ Arm length 57cm."
click at [533, 133] on input at bounding box center [463, 136] width 488 height 38
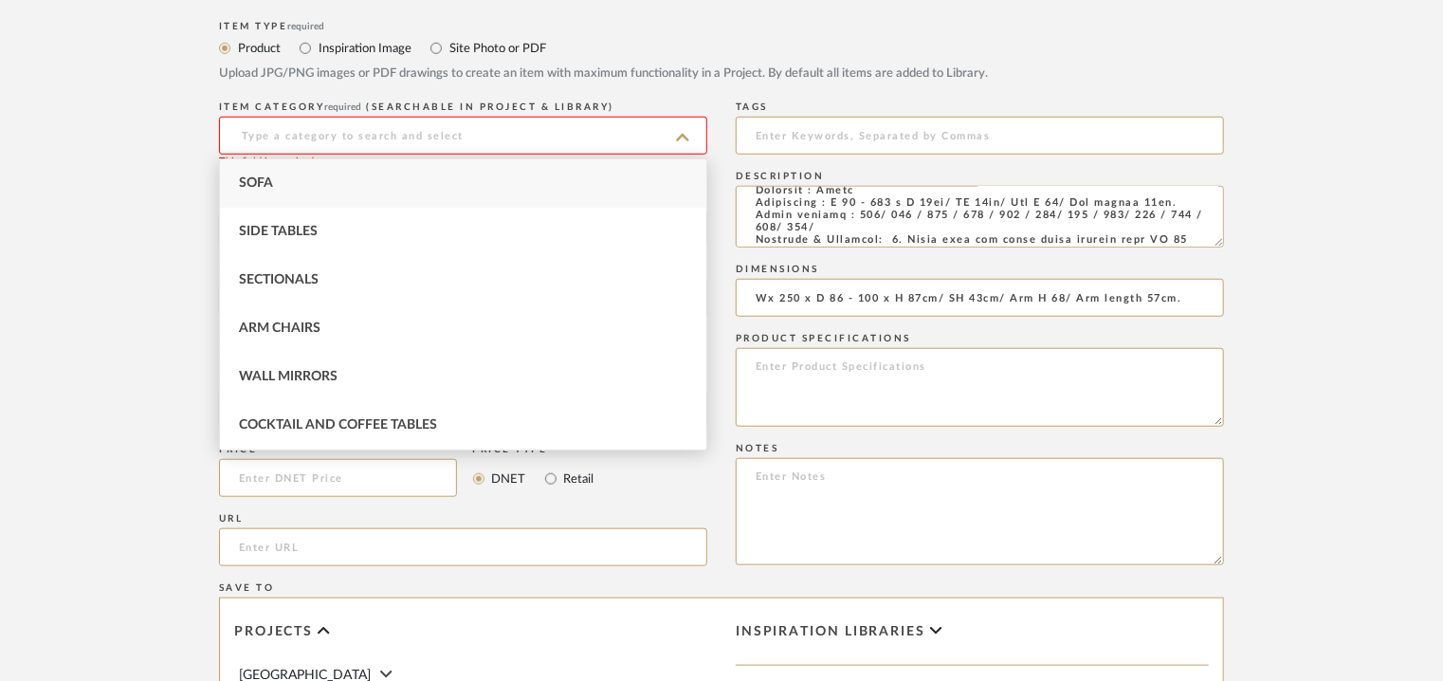
click at [399, 179] on div "Sofa" at bounding box center [463, 183] width 486 height 48
type input "Sofa"
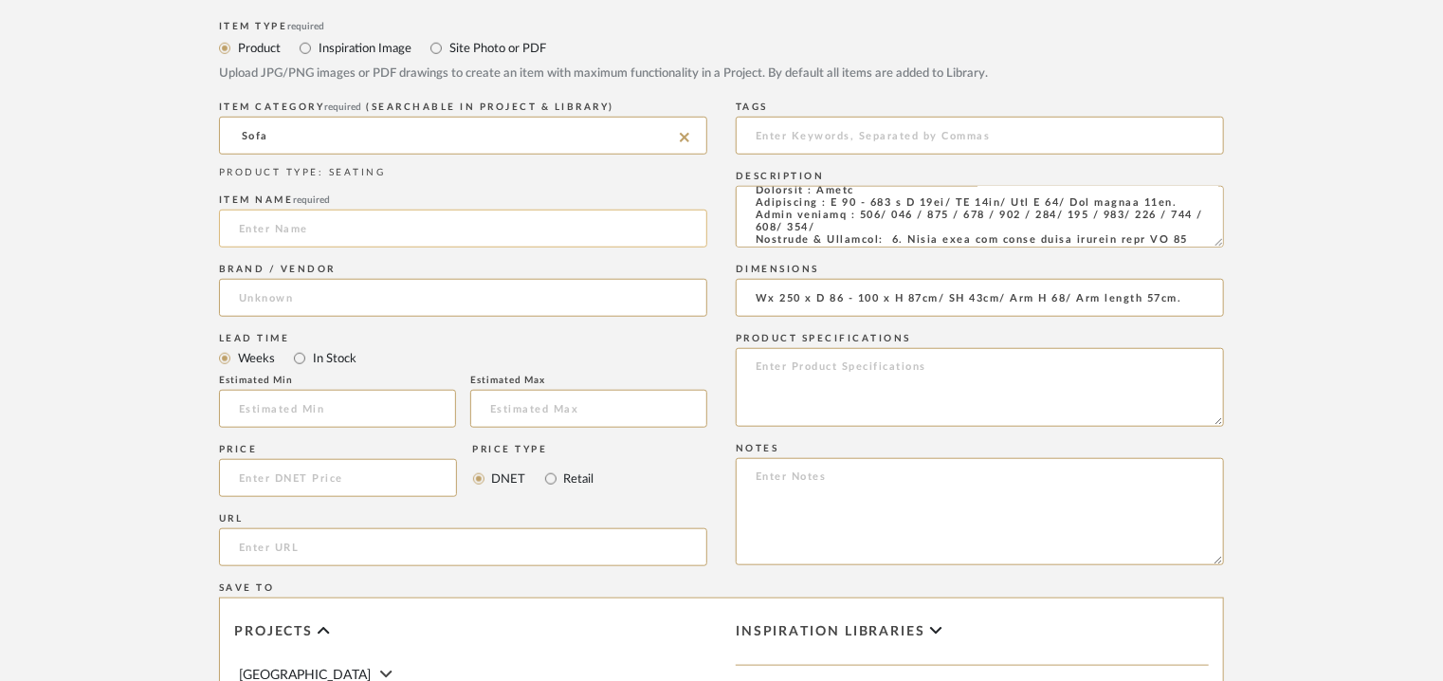
click at [348, 229] on input at bounding box center [463, 229] width 488 height 38
type input "LENA"
click at [306, 306] on input at bounding box center [463, 298] width 488 height 38
click at [300, 342] on span "BELTA & FRAJUMAR" at bounding box center [320, 347] width 131 height 16
type input "BELTA & FRAJUMAR"
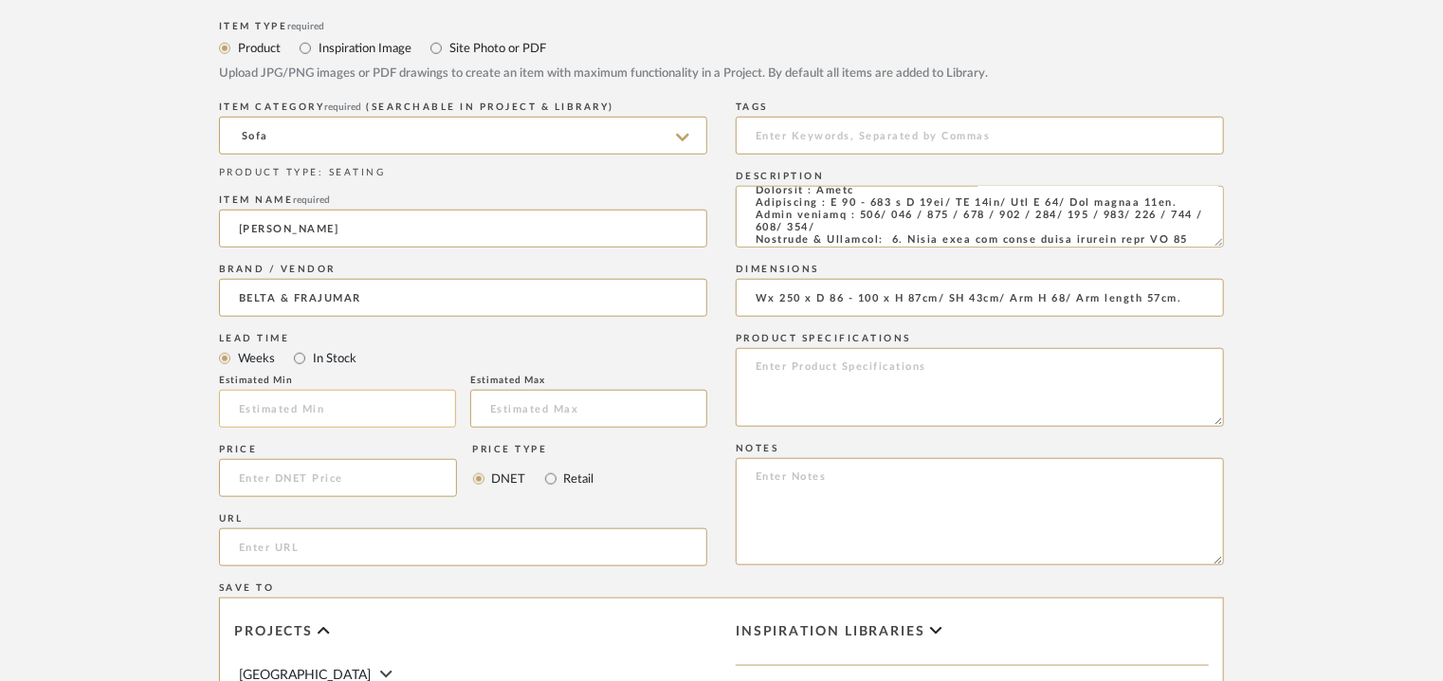
click at [300, 405] on input "text" at bounding box center [337, 409] width 237 height 38
type input "7"
click at [266, 541] on input "url" at bounding box center [463, 547] width 488 height 38
paste input "https://beltafrajumar.com/en/product/lena-sofa/"
type input "https://beltafrajumar.com/en/product/lena-sofa/"
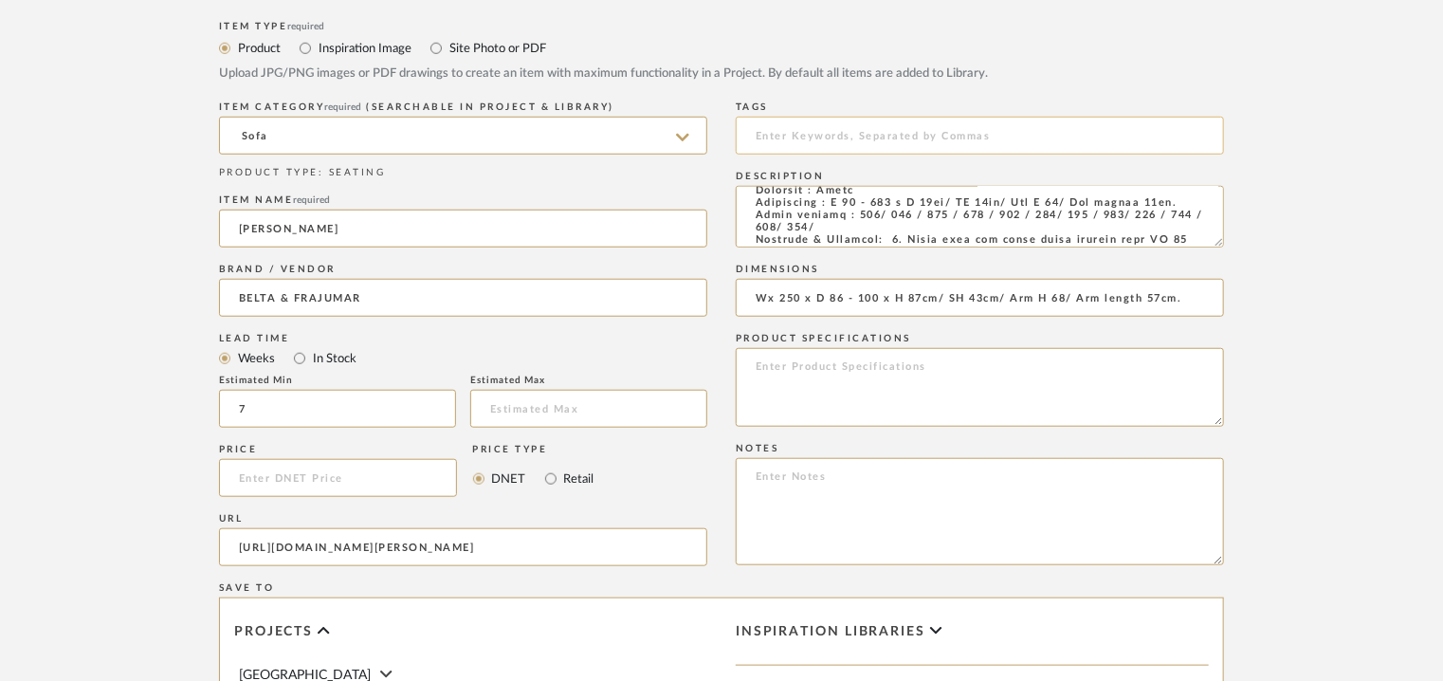
click at [825, 129] on input at bounding box center [980, 136] width 488 height 38
type input "sofa,"
click at [768, 470] on textarea at bounding box center [980, 511] width 488 height 107
paste textarea "Price: Na Lead time: 45days Customizable : Na 3D available : No BIM available :…"
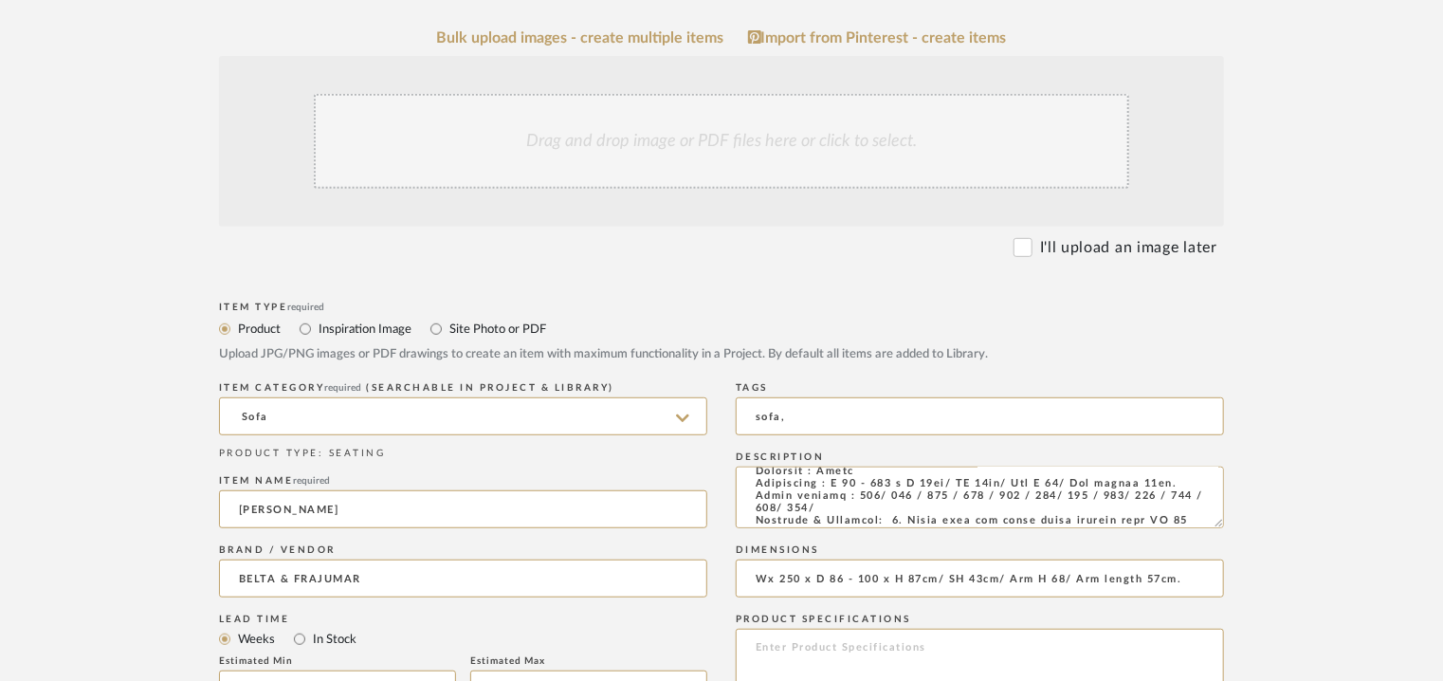
scroll to position [379, 0]
type textarea "Price: Na Lead time: 45days Customizable : Na 3D available : No BIM available :…"
click at [698, 166] on div "Drag and drop image or PDF files here or click to select." at bounding box center [722, 145] width 816 height 95
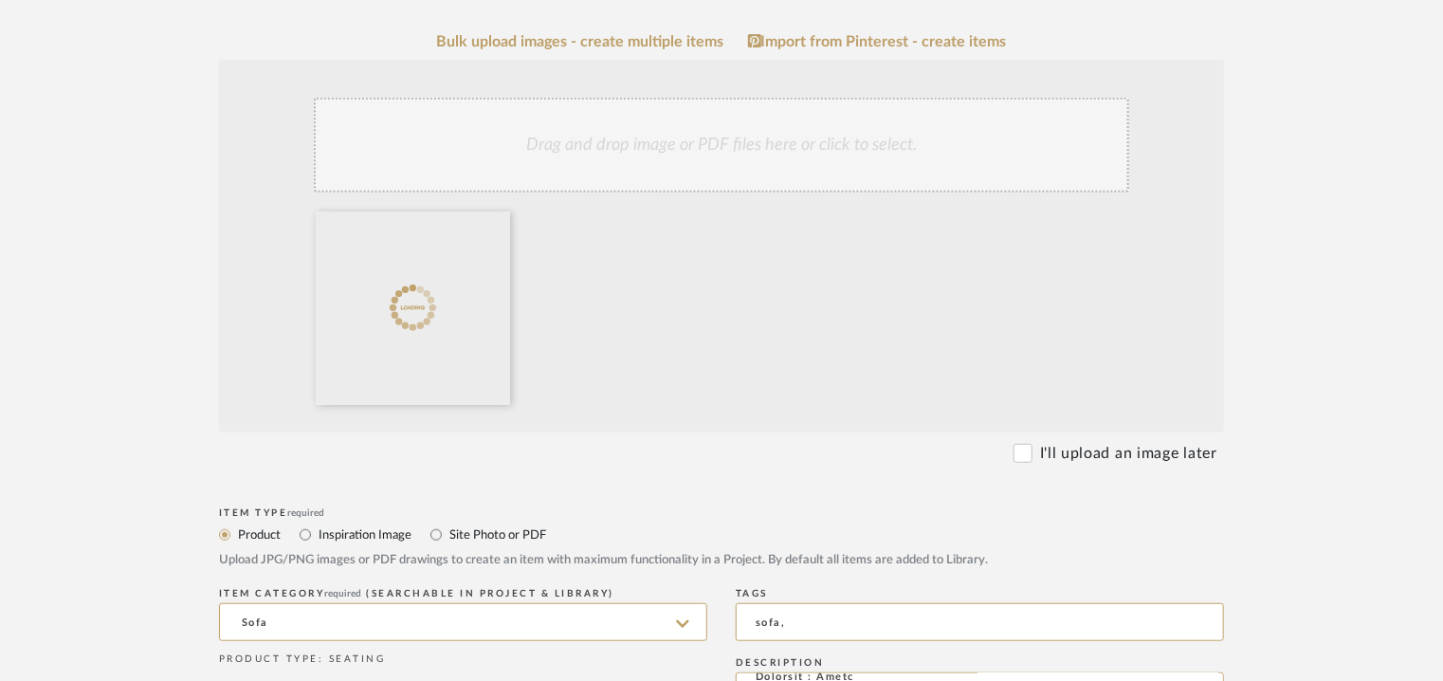
click at [833, 160] on div "Drag and drop image or PDF files here or click to select." at bounding box center [722, 145] width 816 height 95
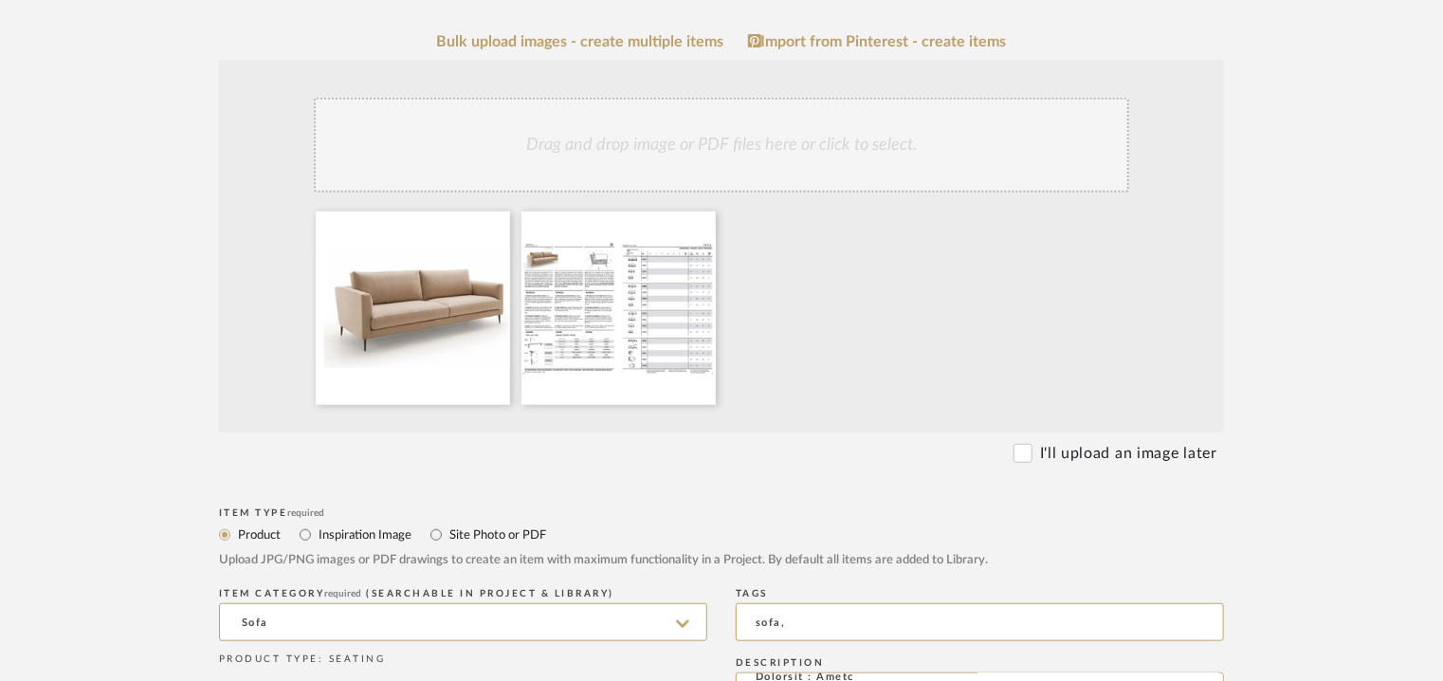
click at [809, 180] on div "Drag and drop image or PDF files here or click to select." at bounding box center [722, 145] width 816 height 95
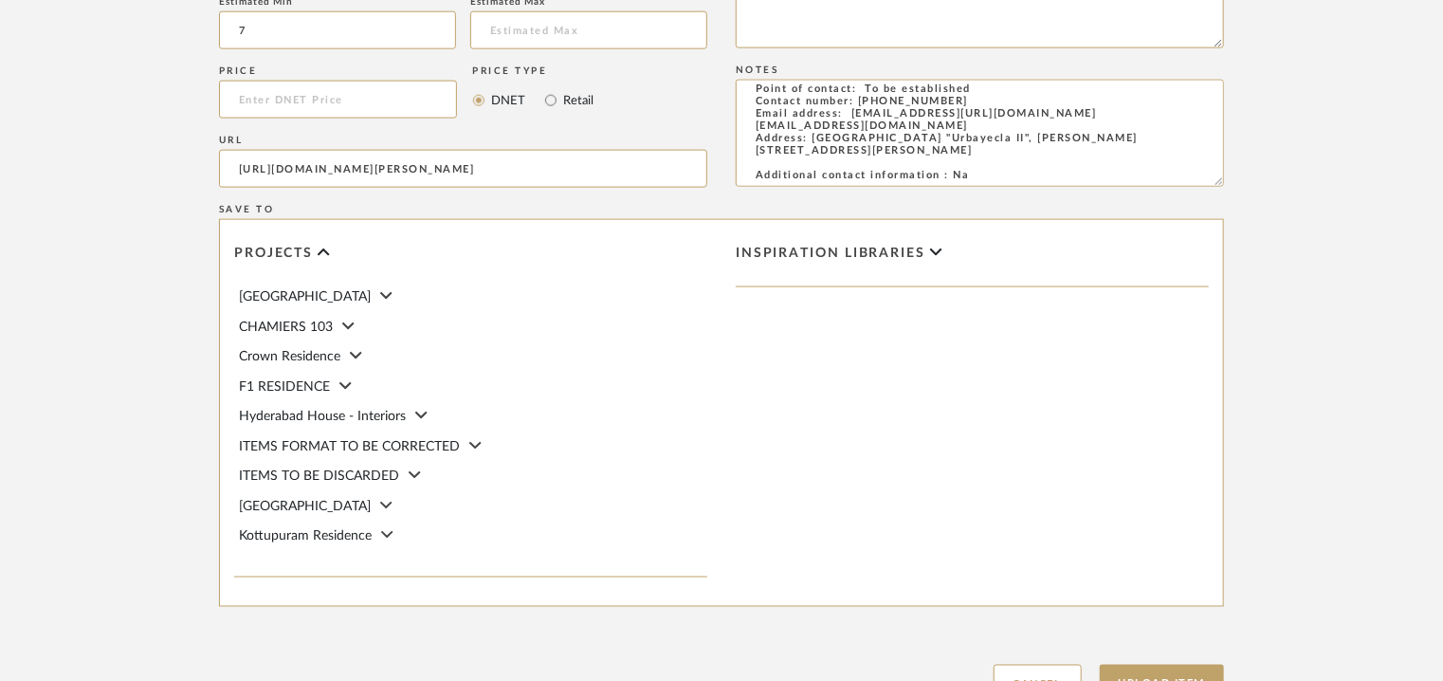
scroll to position [1403, 0]
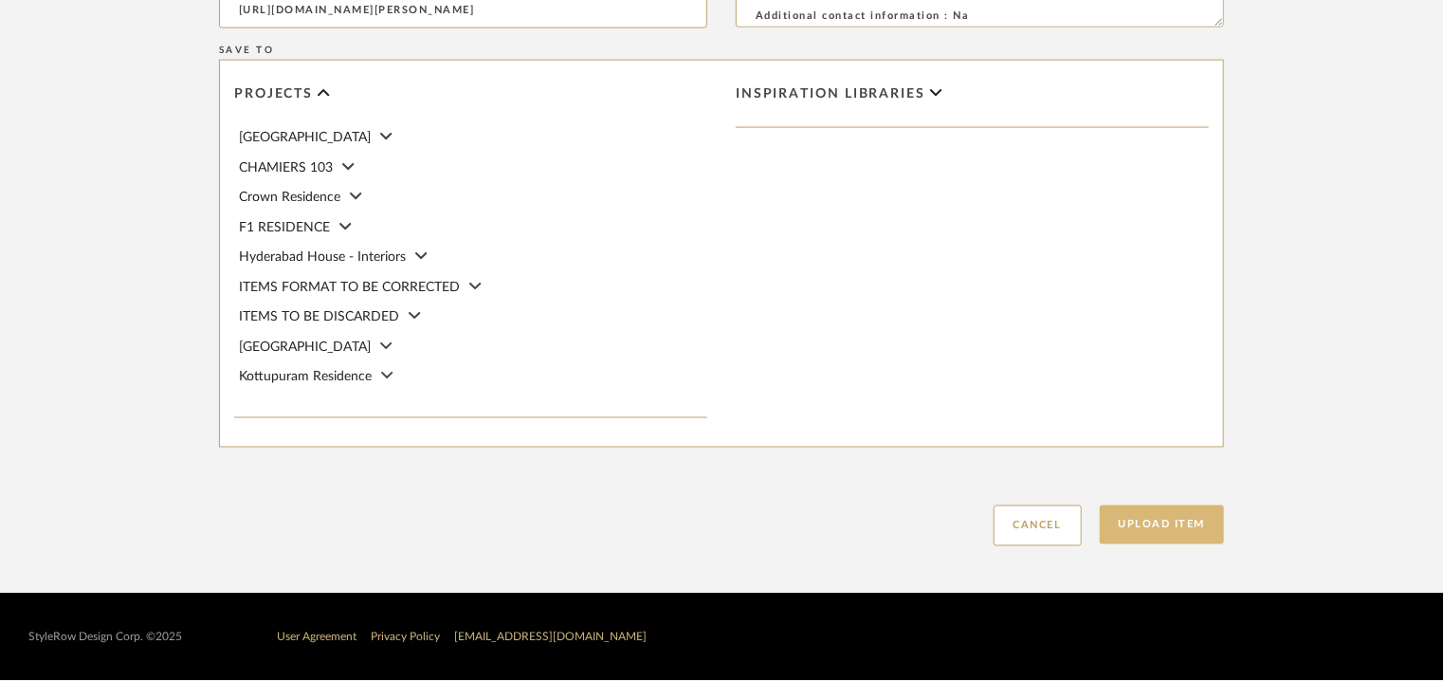
click at [1182, 521] on button "Upload Item" at bounding box center [1162, 524] width 125 height 39
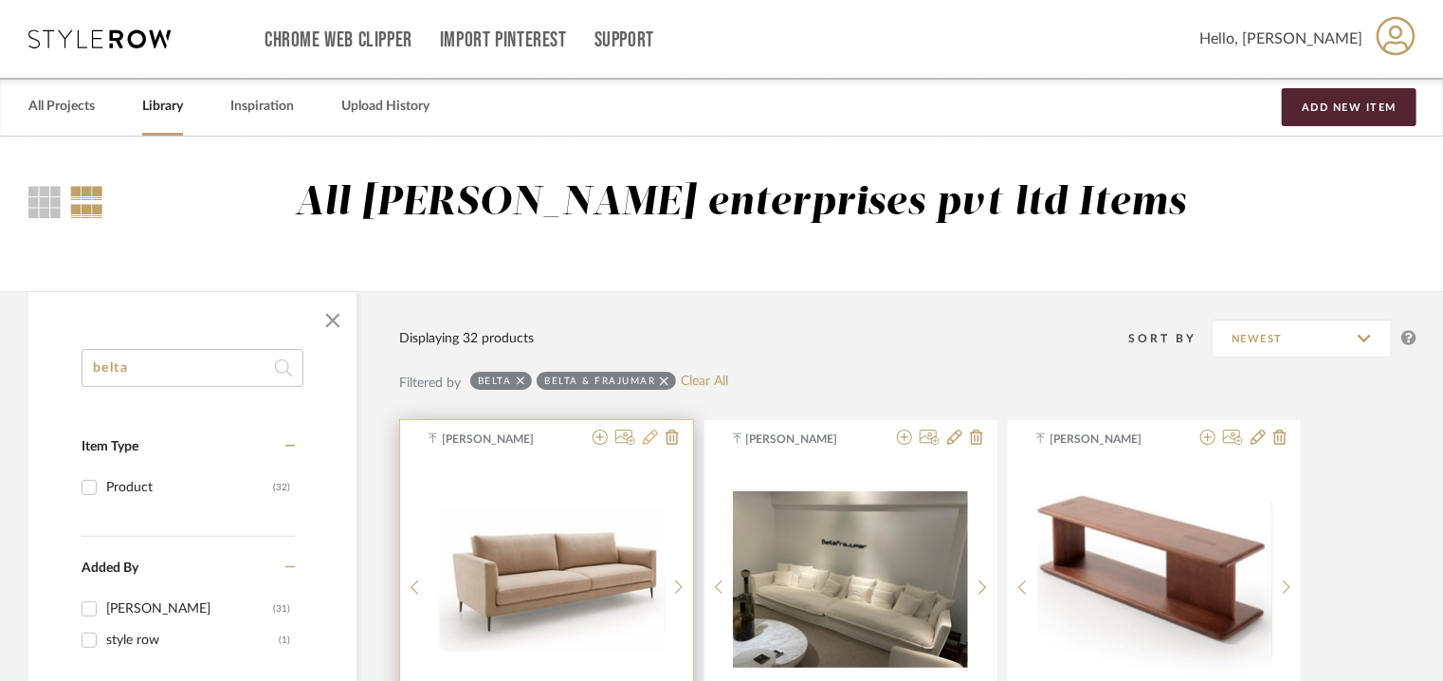
click at [648, 437] on icon at bounding box center [650, 437] width 15 height 15
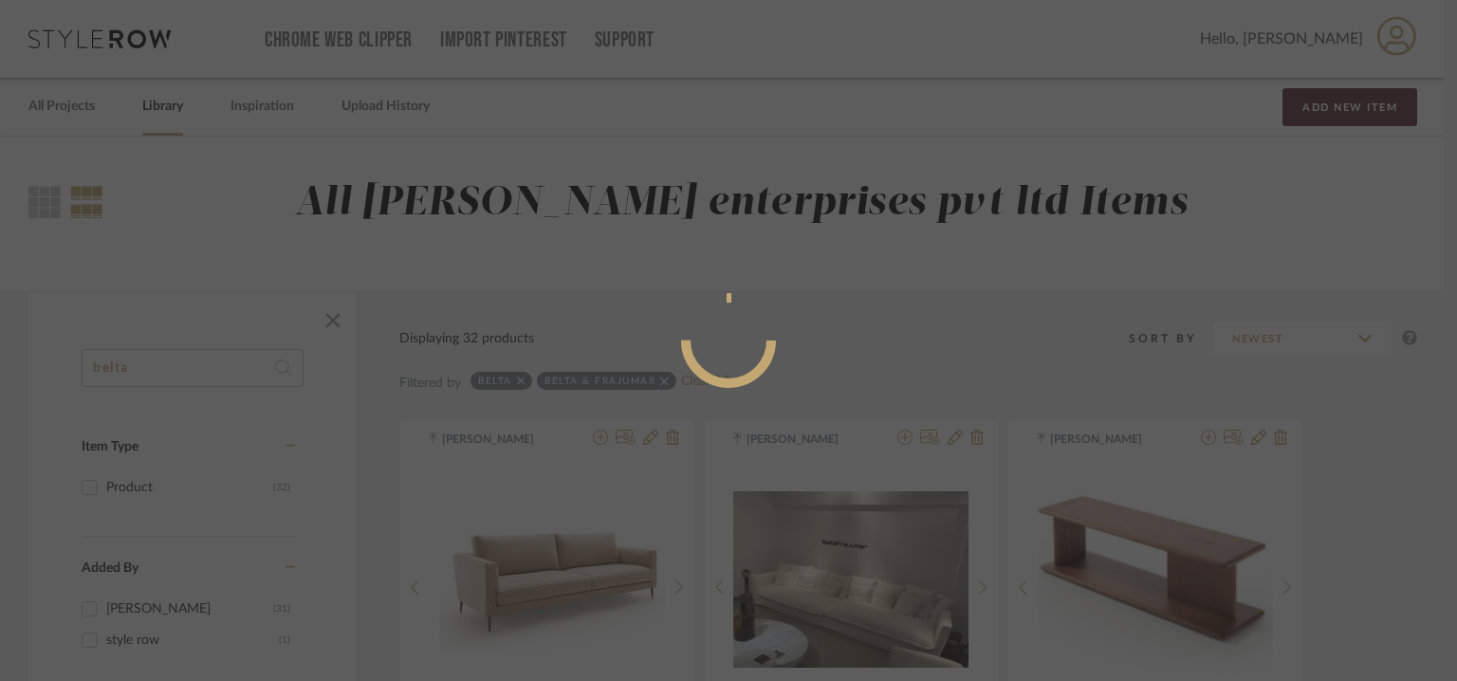
radio input "true"
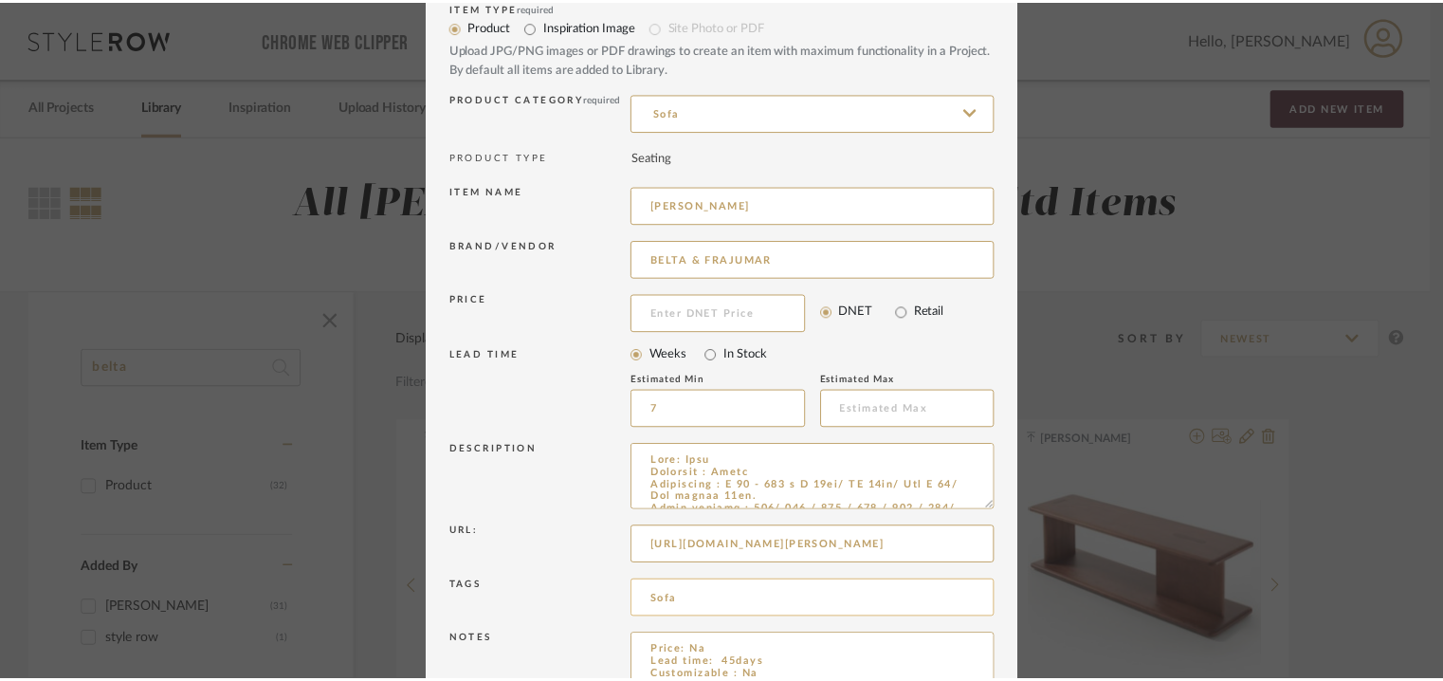
scroll to position [182, 0]
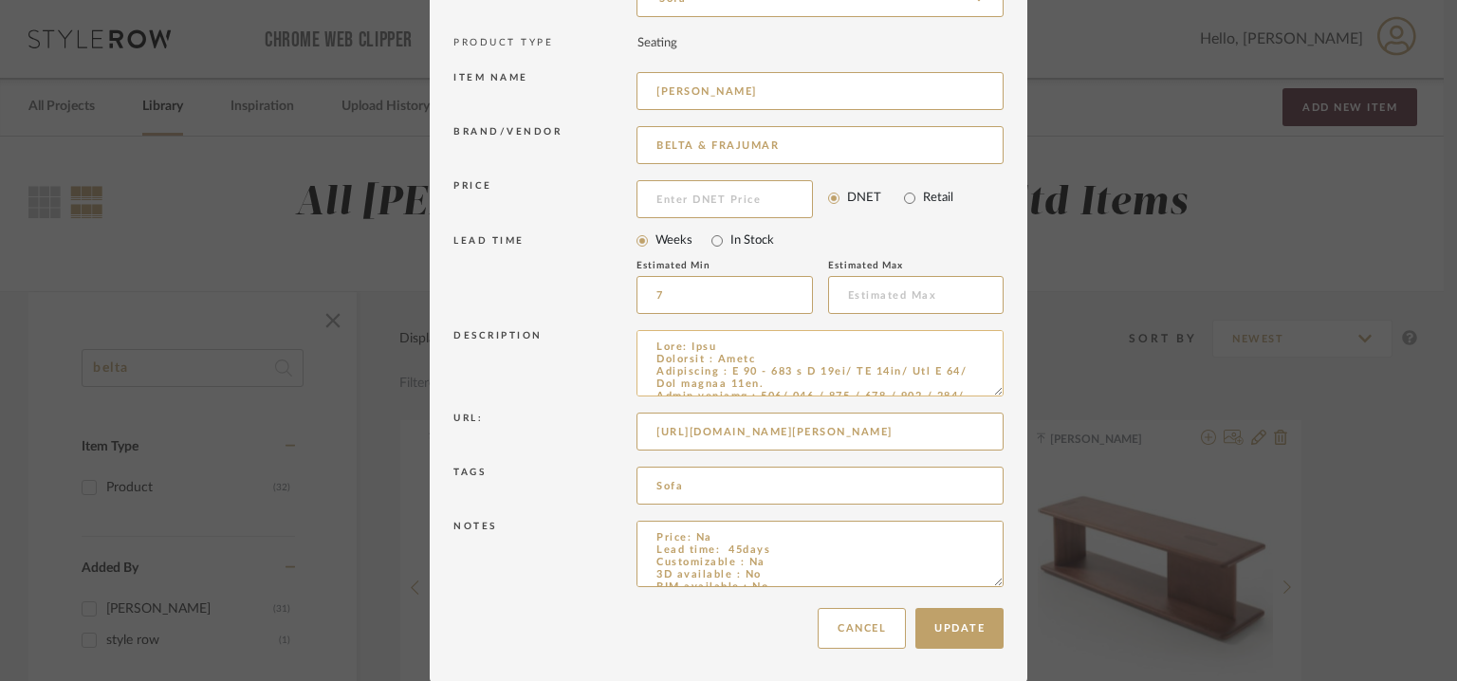
drag, startPoint x: 744, startPoint y: 367, endPoint x: 766, endPoint y: 370, distance: 22.0
click at [766, 370] on textarea at bounding box center [819, 363] width 367 height 66
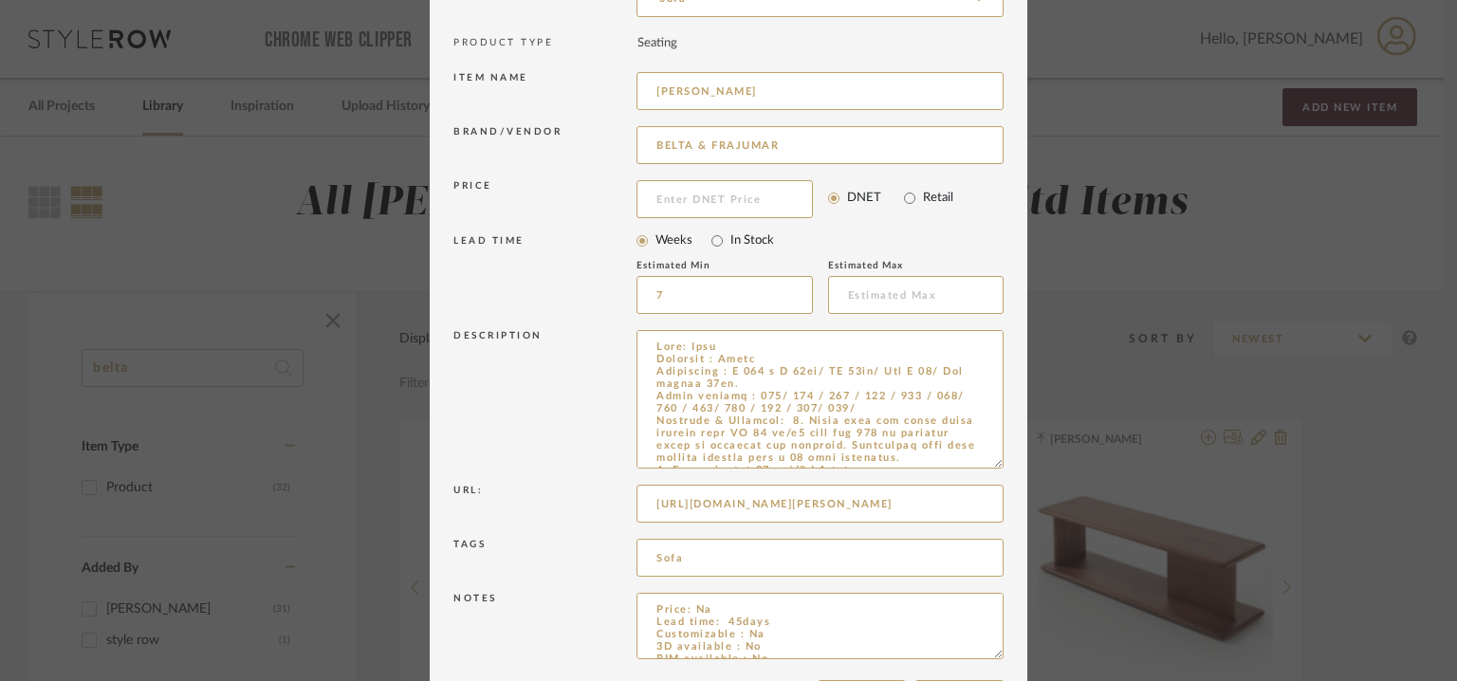
drag, startPoint x: 990, startPoint y: 391, endPoint x: 1003, endPoint y: 436, distance: 47.4
click at [1004, 437] on dialog-content "Edit Item × Item Type required Product Inspiration Image Site Photo or PDF Uplo…" at bounding box center [728, 286] width 597 height 936
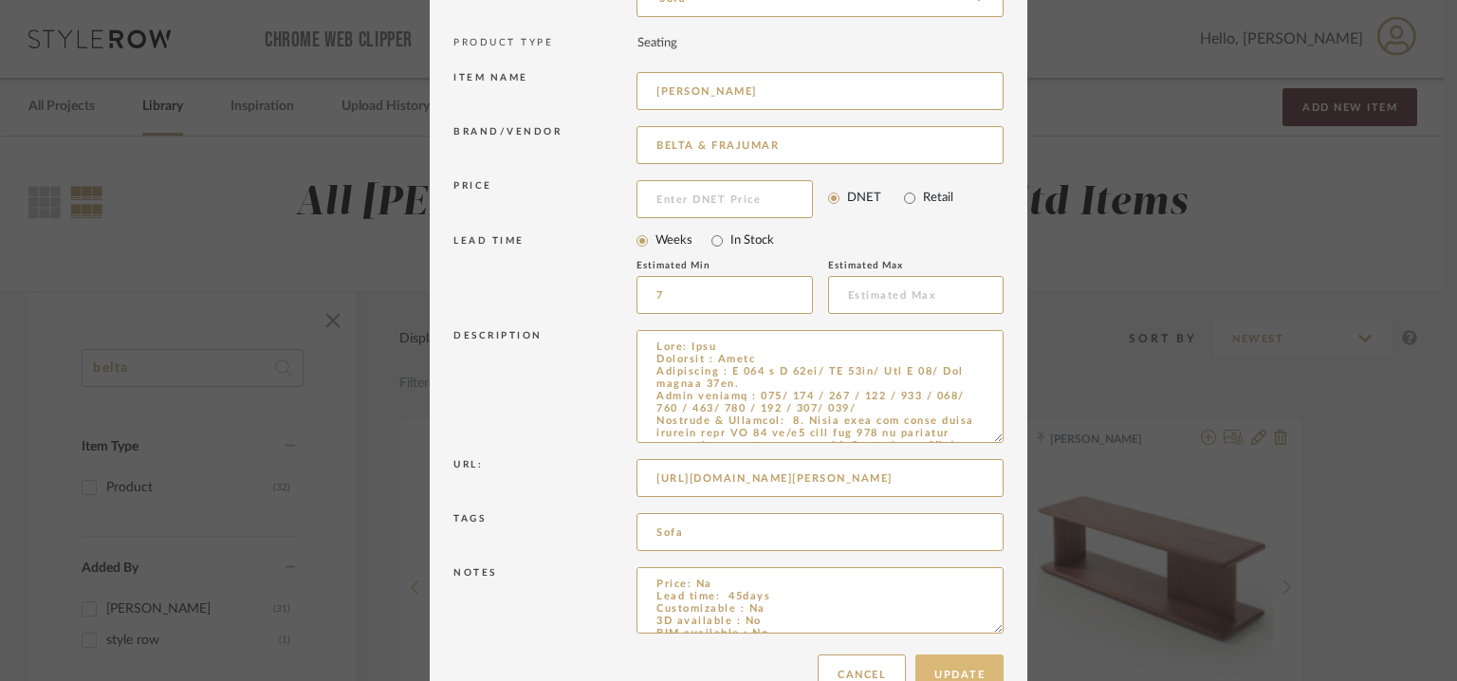
type textarea "Type: Sofa Designer : Arbel Dimensions : D 100 x H 87cm/ SH 43cm/ Arm H 68/ Arm…"
click at [959, 671] on button "Update" at bounding box center [959, 674] width 88 height 41
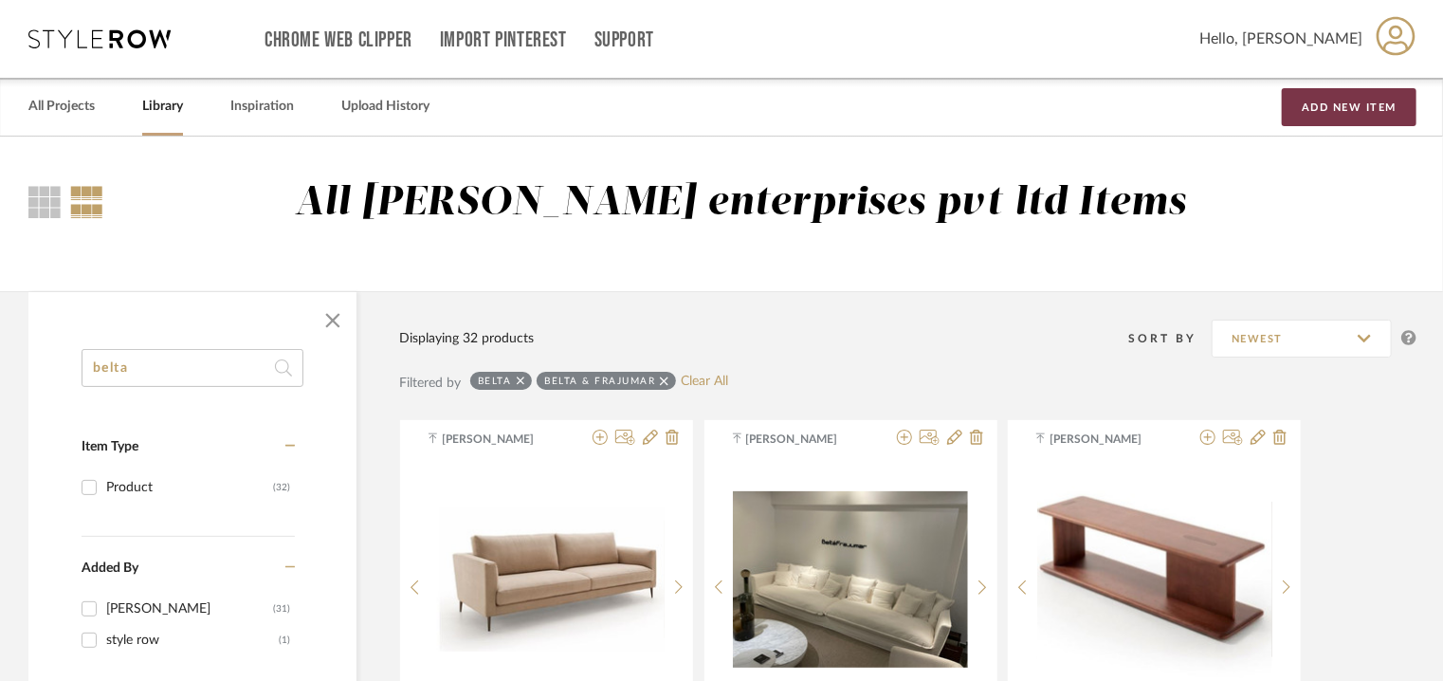
click at [1369, 103] on button "Add New Item" at bounding box center [1349, 107] width 135 height 38
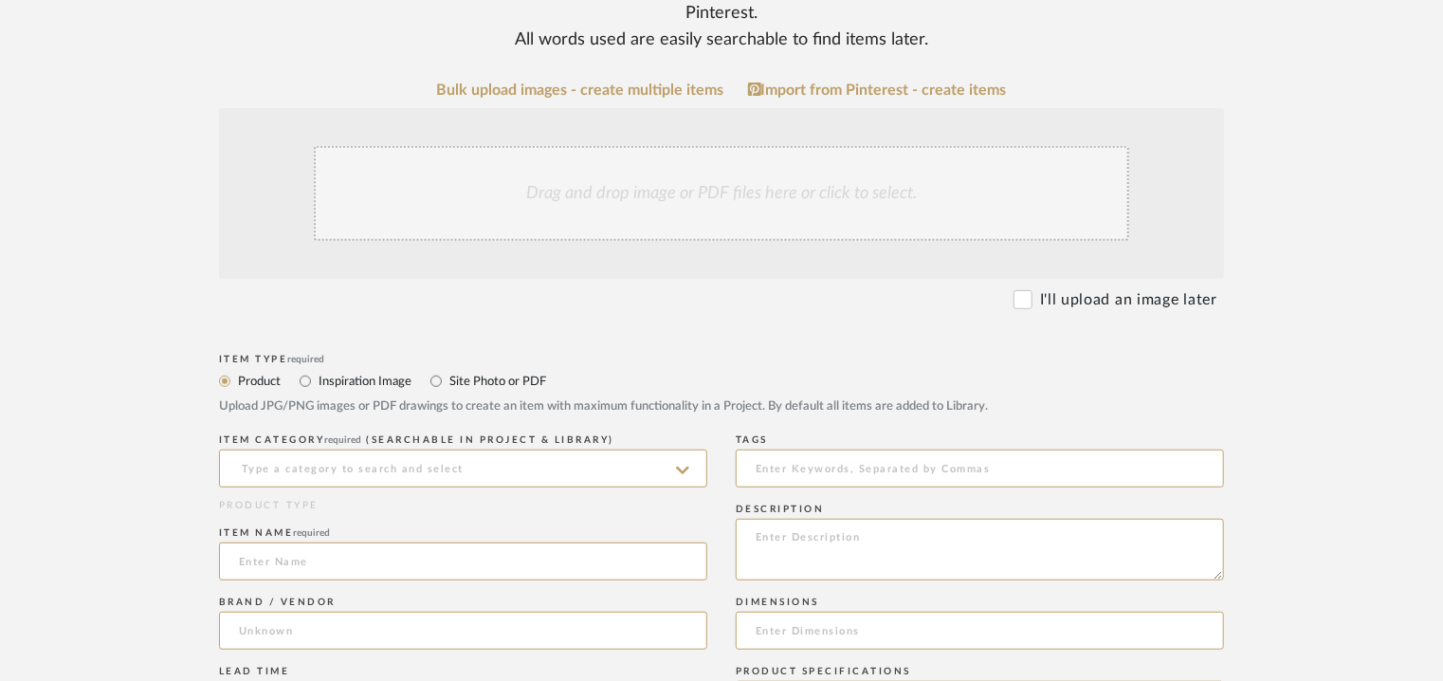
scroll to position [379, 0]
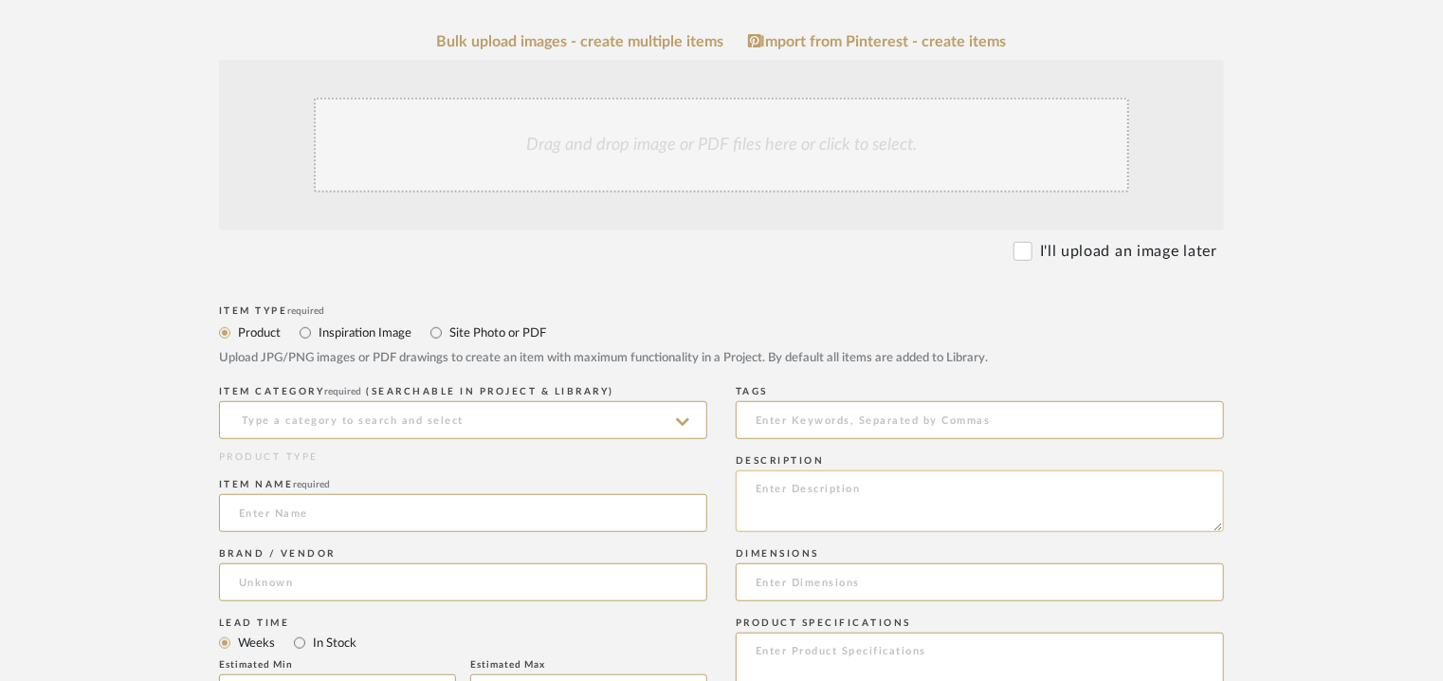
paste textarea "Type: Sofa -Slim Designer : Arbel Dimensions : D 100 x H 90 x SH 43/ Arm H 68/ …"
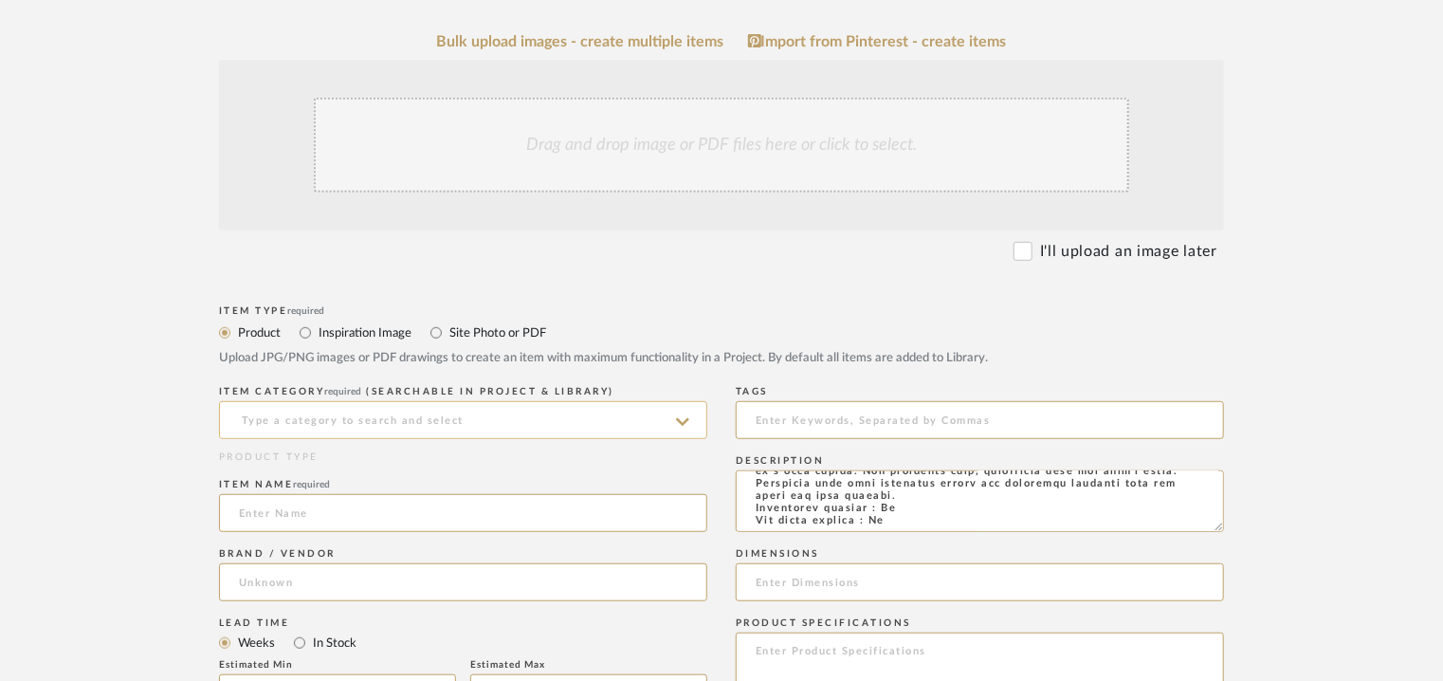
type textarea "Type: Sofa -Slim Designer : Arbel Dimensions : D 100 x H 90 x SH 43/ Arm H 68/ …"
click at [489, 412] on input at bounding box center [463, 420] width 488 height 38
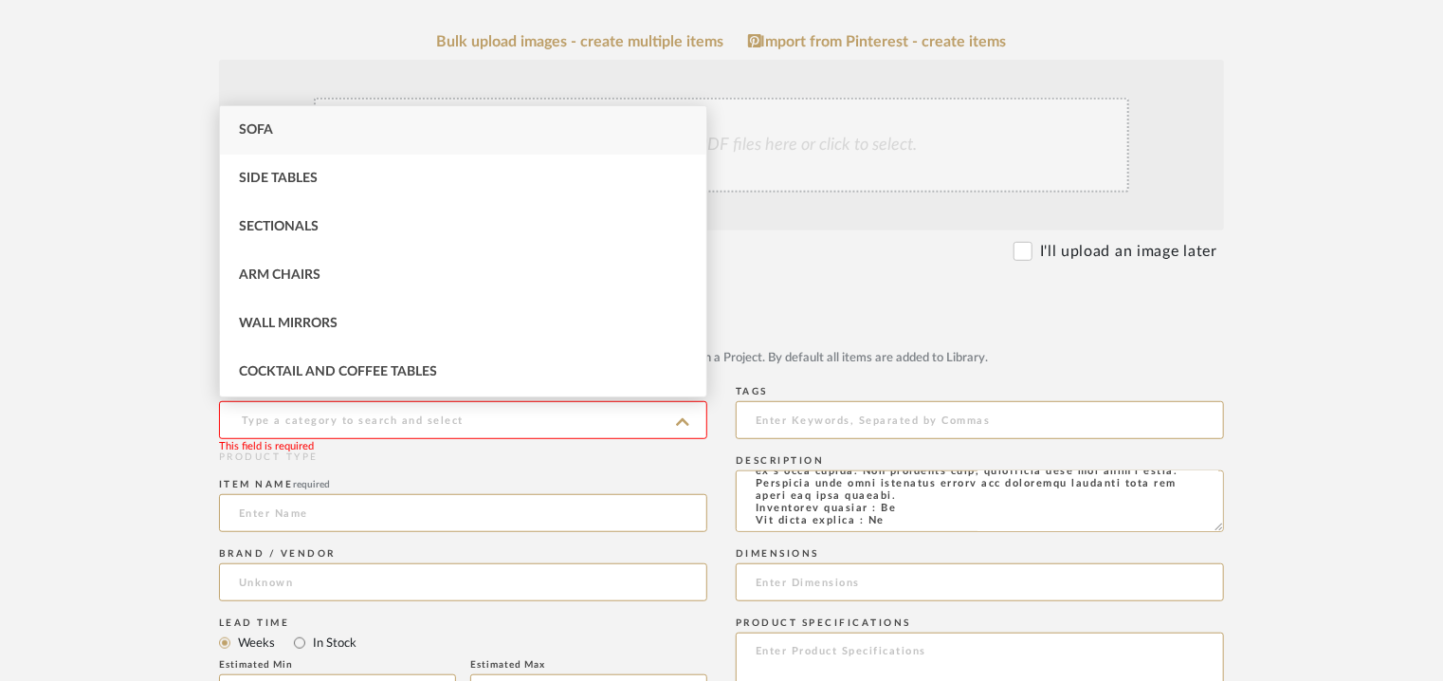
click at [314, 118] on div "Sofa" at bounding box center [463, 130] width 486 height 48
type input "Sofa"
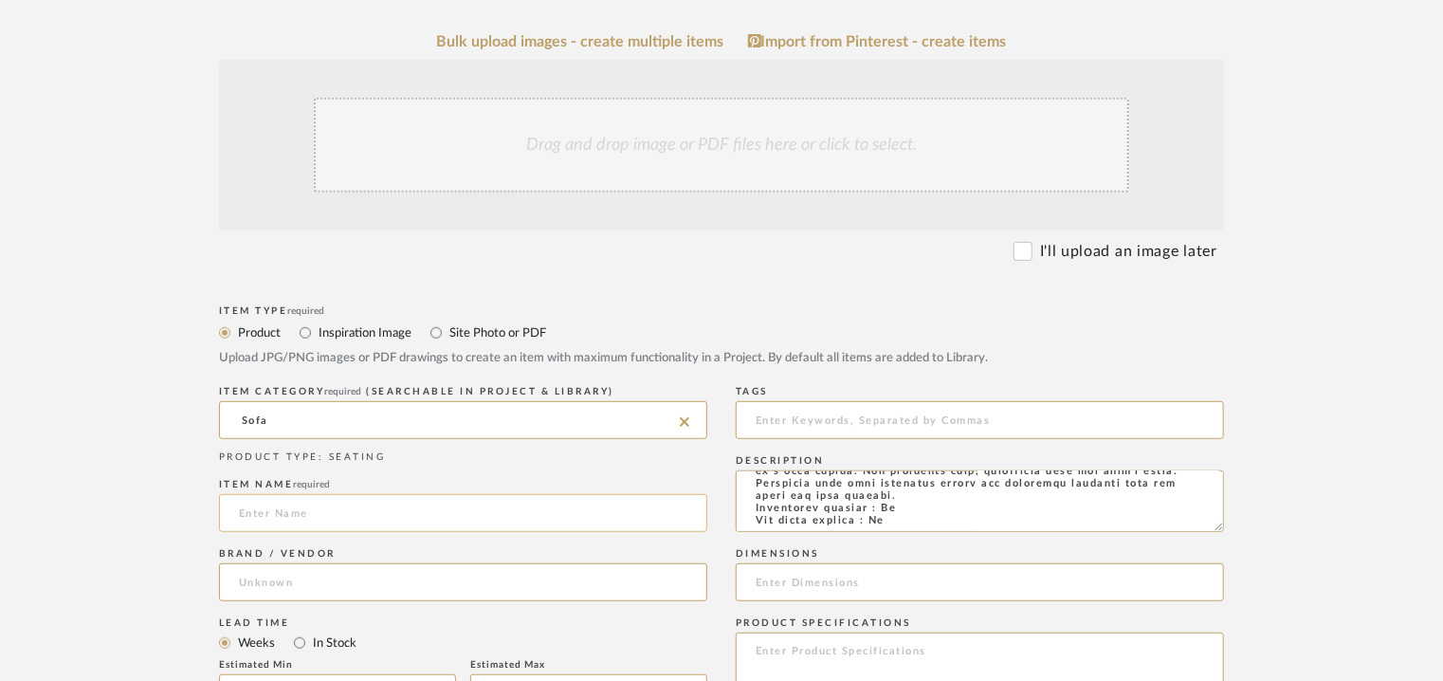
click at [349, 514] on input at bounding box center [463, 513] width 488 height 38
type input "SLIM"
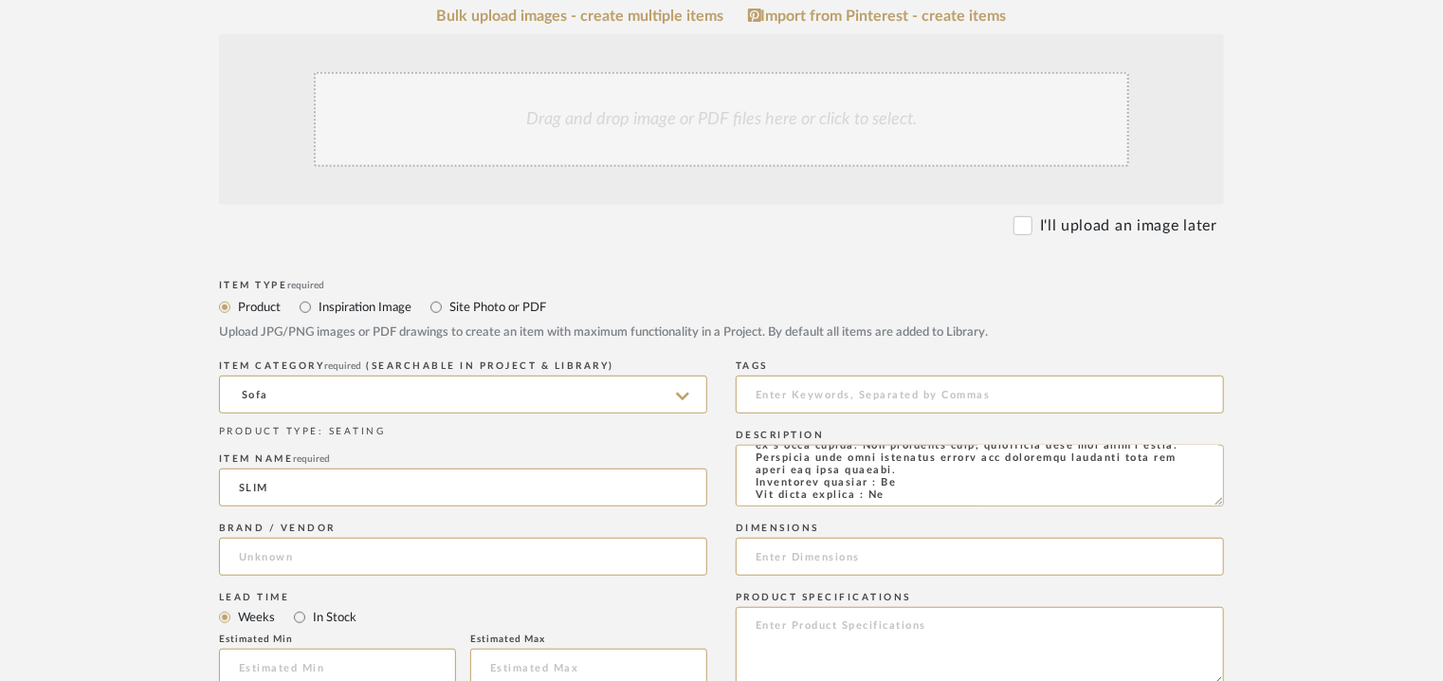
scroll to position [853, 0]
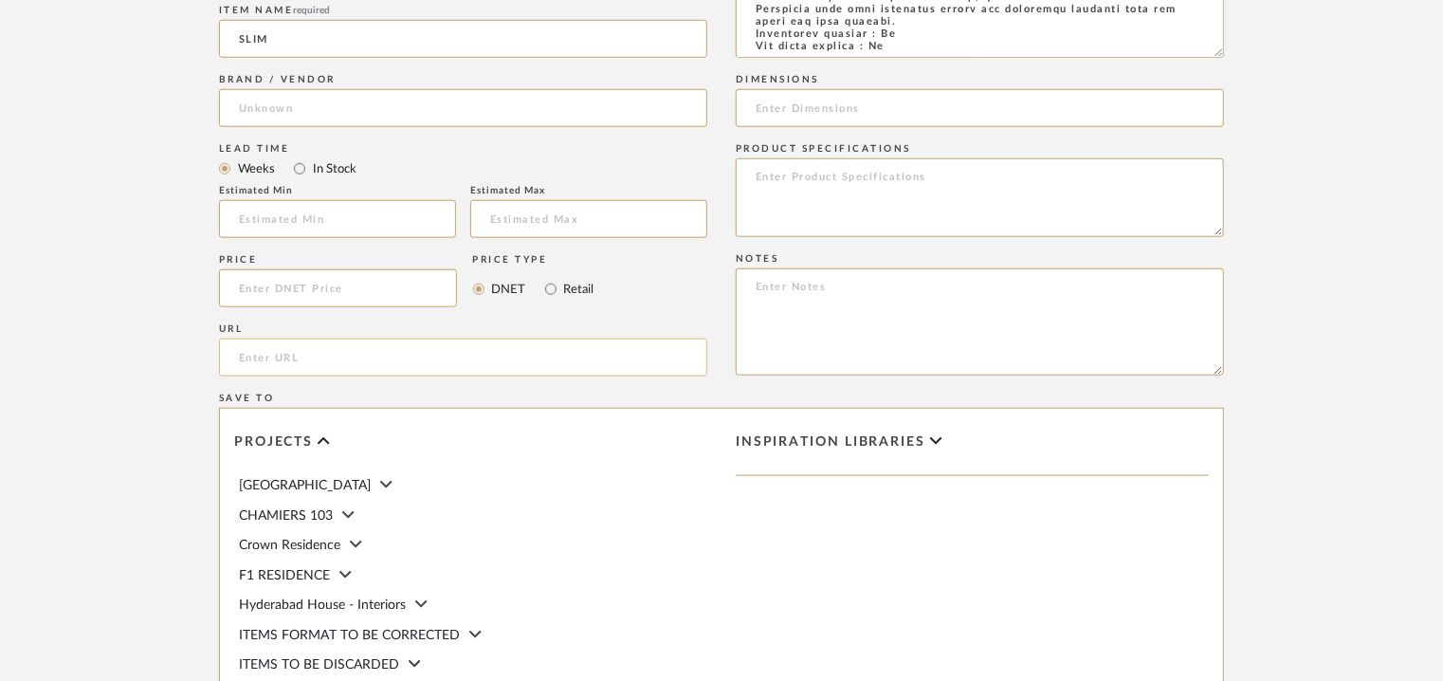
click at [301, 353] on input "url" at bounding box center [463, 358] width 488 height 38
paste input "https://beltafrajumar.com/en/product/slim-sofa/"
type input "https://beltafrajumar.com/en/product/slim-sofa/"
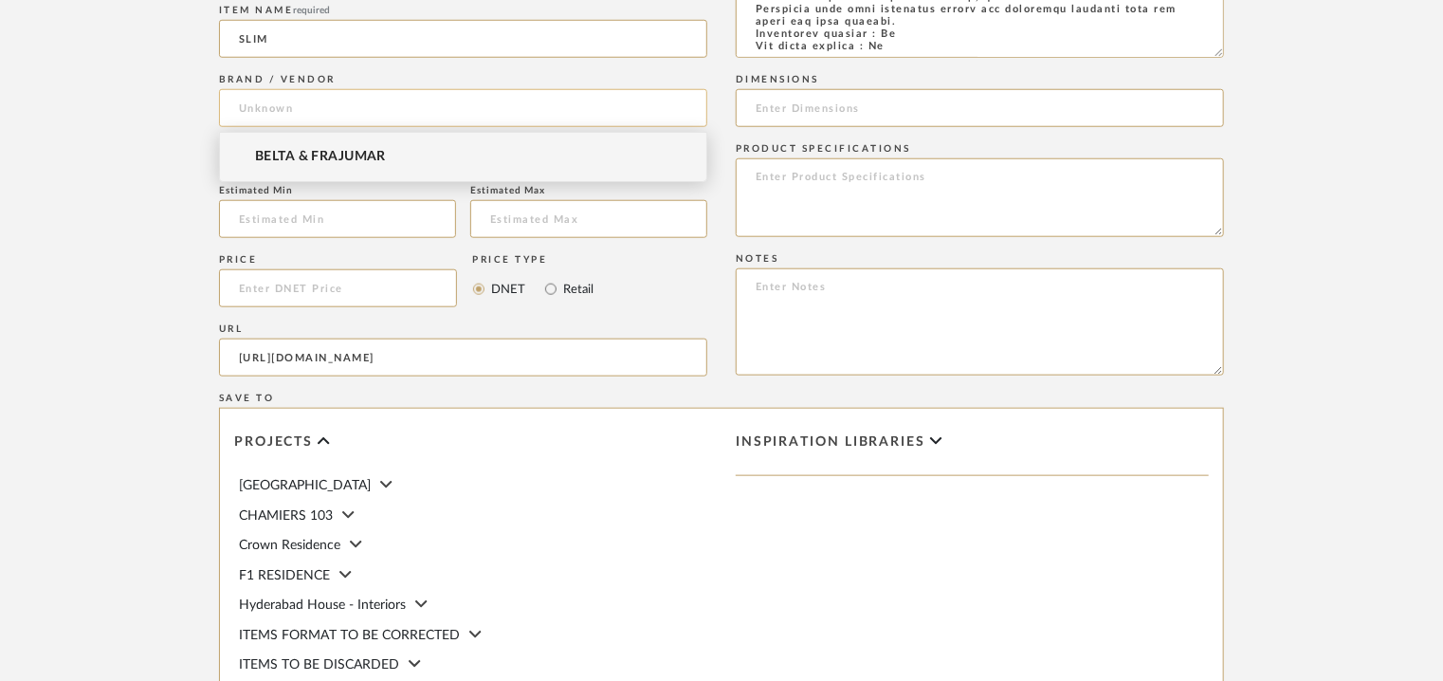
click at [333, 96] on input at bounding box center [463, 108] width 488 height 38
click at [338, 153] on span "BELTA & FRAJUMAR" at bounding box center [320, 157] width 131 height 16
type input "BELTA & FRAJUMAR"
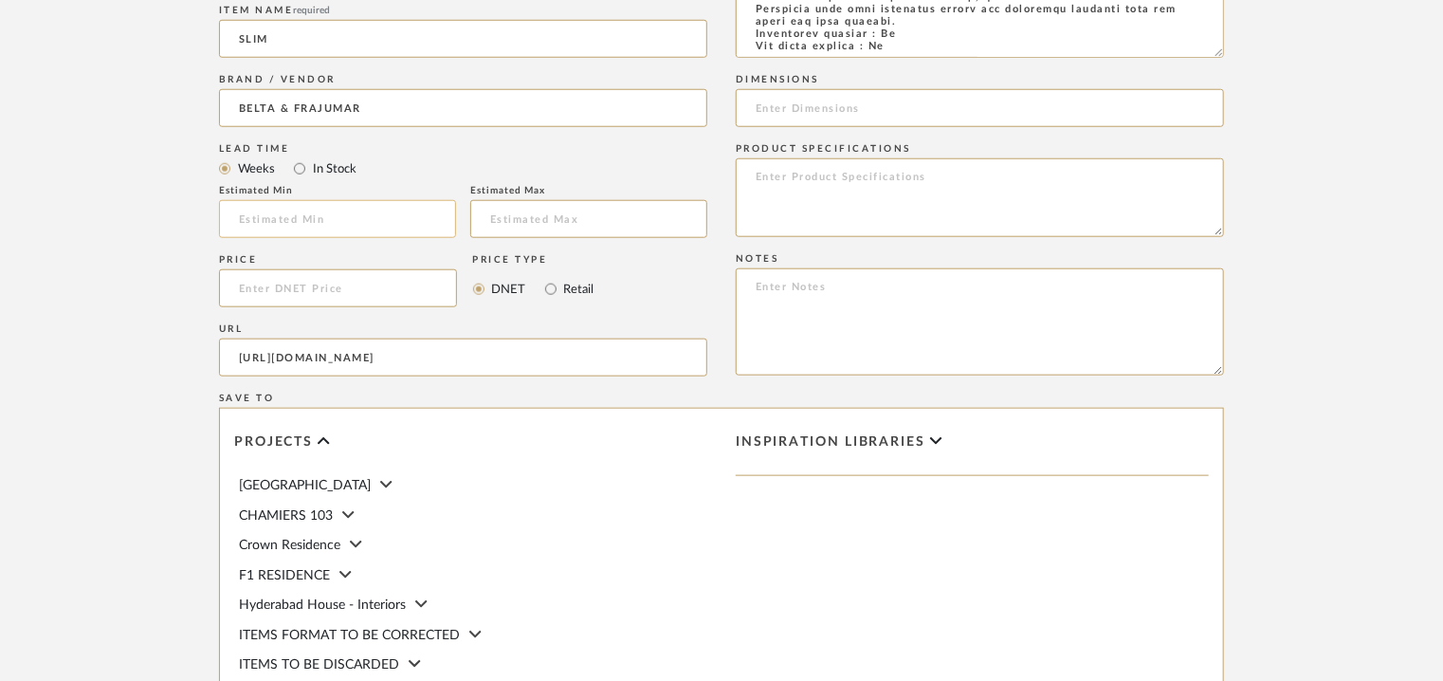
click at [350, 212] on input "text" at bounding box center [337, 219] width 237 height 38
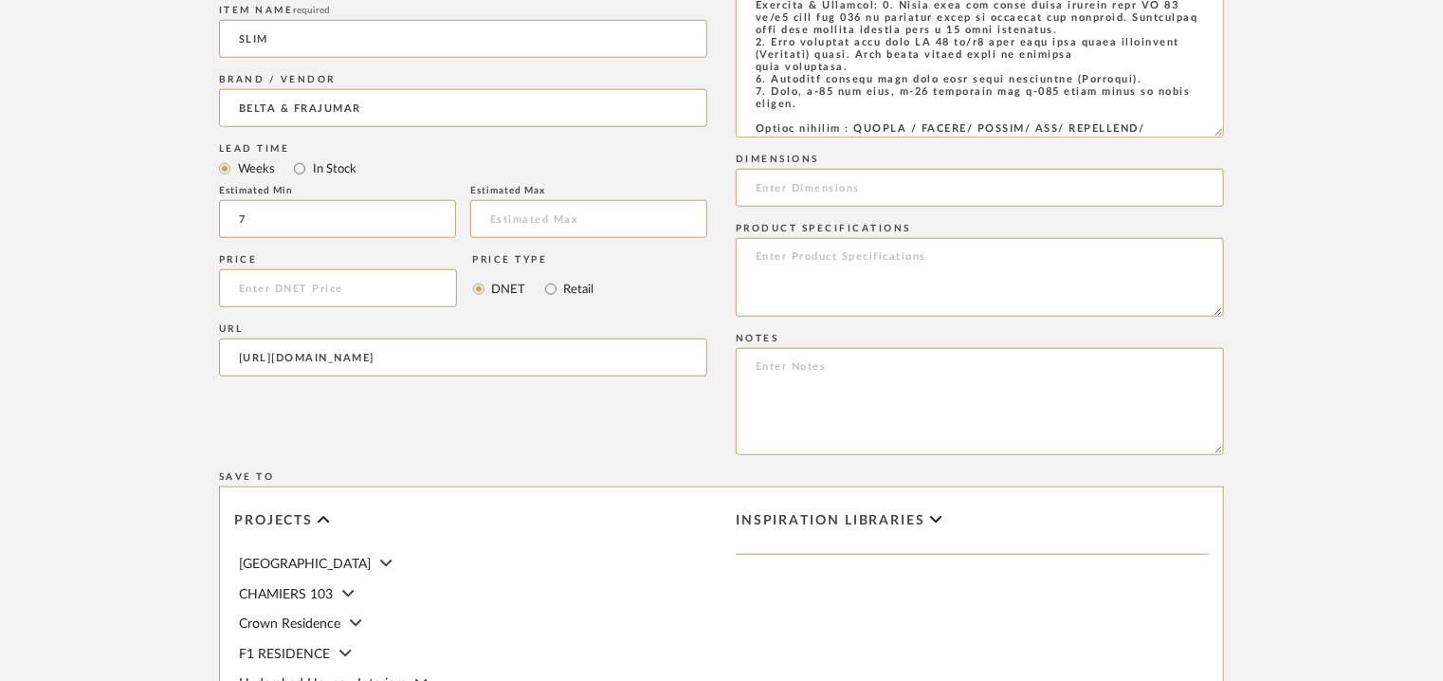
drag, startPoint x: 1214, startPoint y: 55, endPoint x: 1202, endPoint y: 178, distance: 123.8
click at [1229, 158] on form "Bulk upload images - create multiple items Import from Pinterest - create items…" at bounding box center [722, 266] width 1208 height 1414
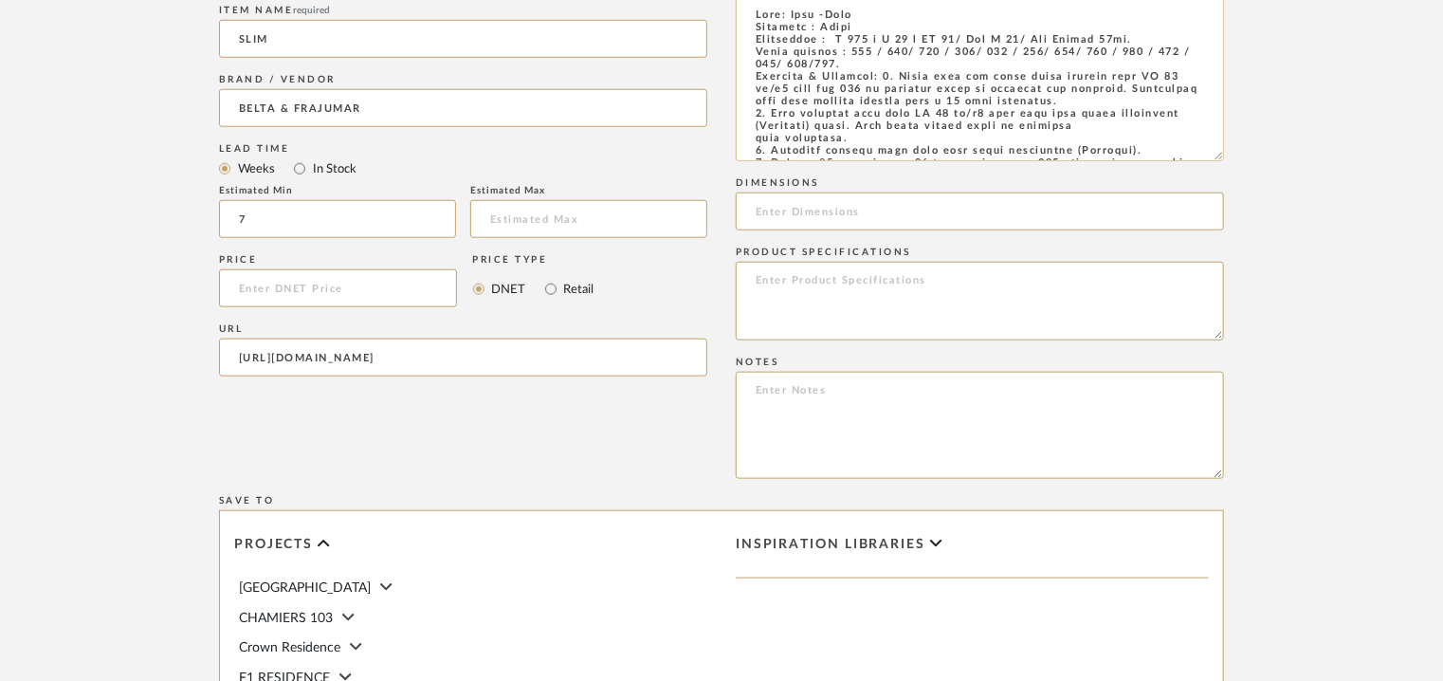
scroll to position [0, 0]
type input "7"
drag, startPoint x: 842, startPoint y: 35, endPoint x: 1170, endPoint y: 35, distance: 328.1
click at [1170, 35] on textarea at bounding box center [980, 78] width 488 height 165
drag, startPoint x: 1111, startPoint y: 47, endPoint x: 1162, endPoint y: 34, distance: 52.0
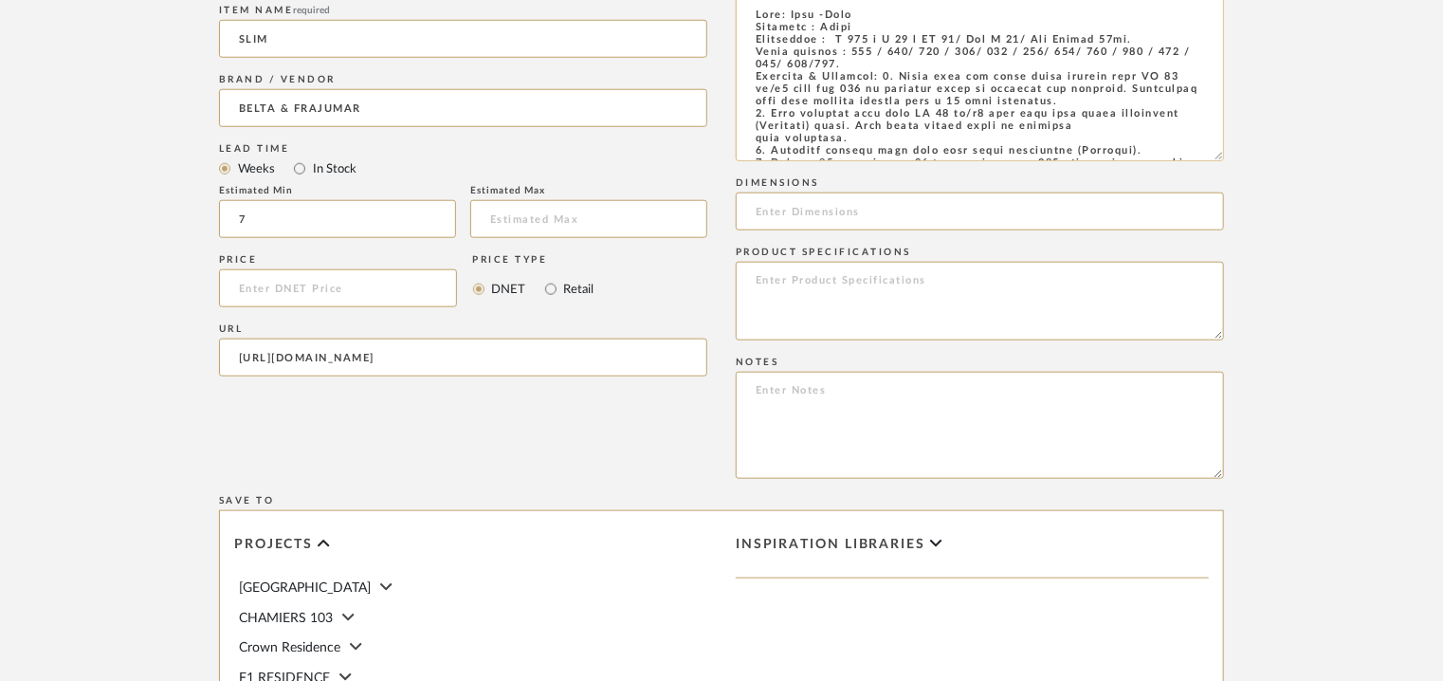
click at [1162, 34] on textarea at bounding box center [980, 78] width 488 height 165
drag, startPoint x: 1162, startPoint y: 34, endPoint x: 962, endPoint y: 36, distance: 199.1
click at [962, 36] on textarea at bounding box center [980, 78] width 488 height 165
drag, startPoint x: 1156, startPoint y: 35, endPoint x: 840, endPoint y: 38, distance: 315.8
click at [840, 38] on textarea at bounding box center [980, 78] width 488 height 165
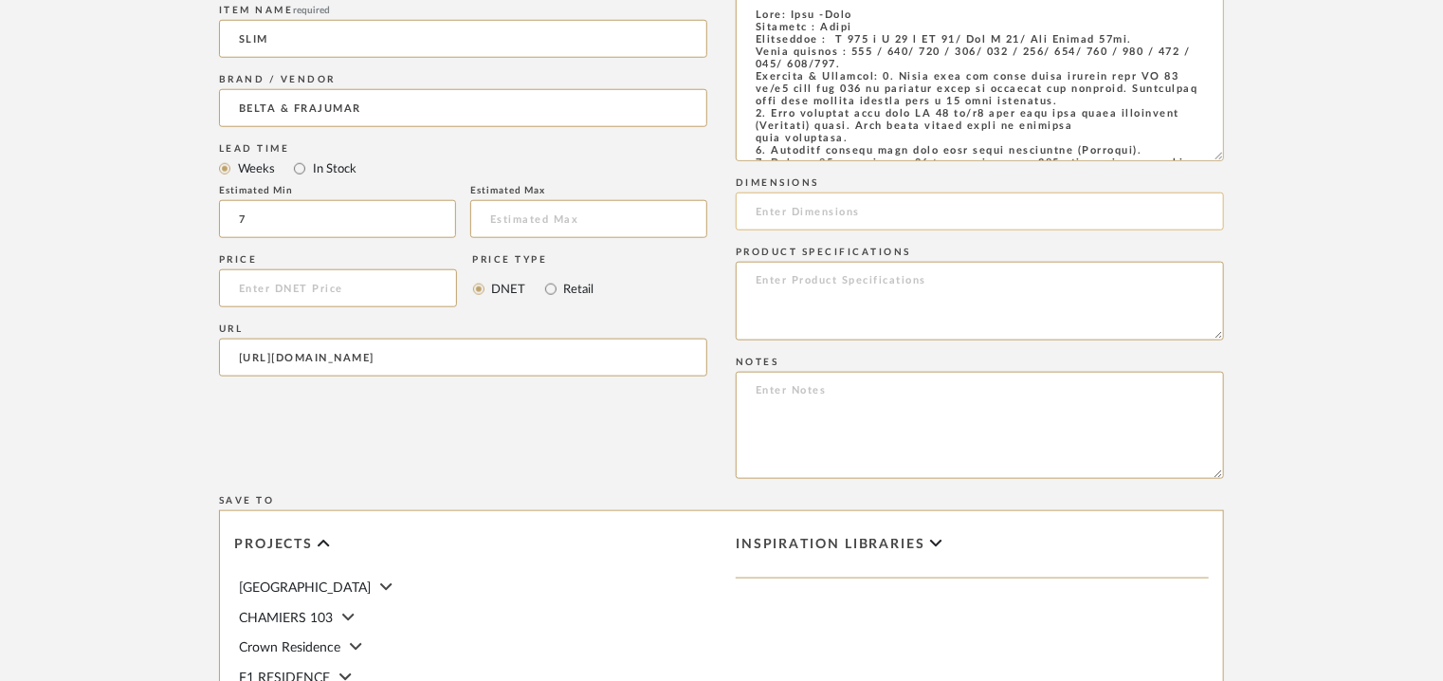
click at [817, 202] on input at bounding box center [980, 211] width 488 height 38
paste input "D 100 x H 90 x SH 43/ Arm H 68/ Arm Length 63cm."
click at [759, 207] on input "D 100 x H 90 x SH 43/ Arm H 68/ Arm Length 63cm." at bounding box center [980, 211] width 488 height 38
click at [885, 211] on input "W 240 xD 100 x H 90 x SH 43/ Arm H 68/ Arm Length 63cm." at bounding box center [980, 211] width 488 height 38
type input "W 240 xD 100 x H 90CM/ SH 43/ Arm H 68/ Arm Length 63cm."
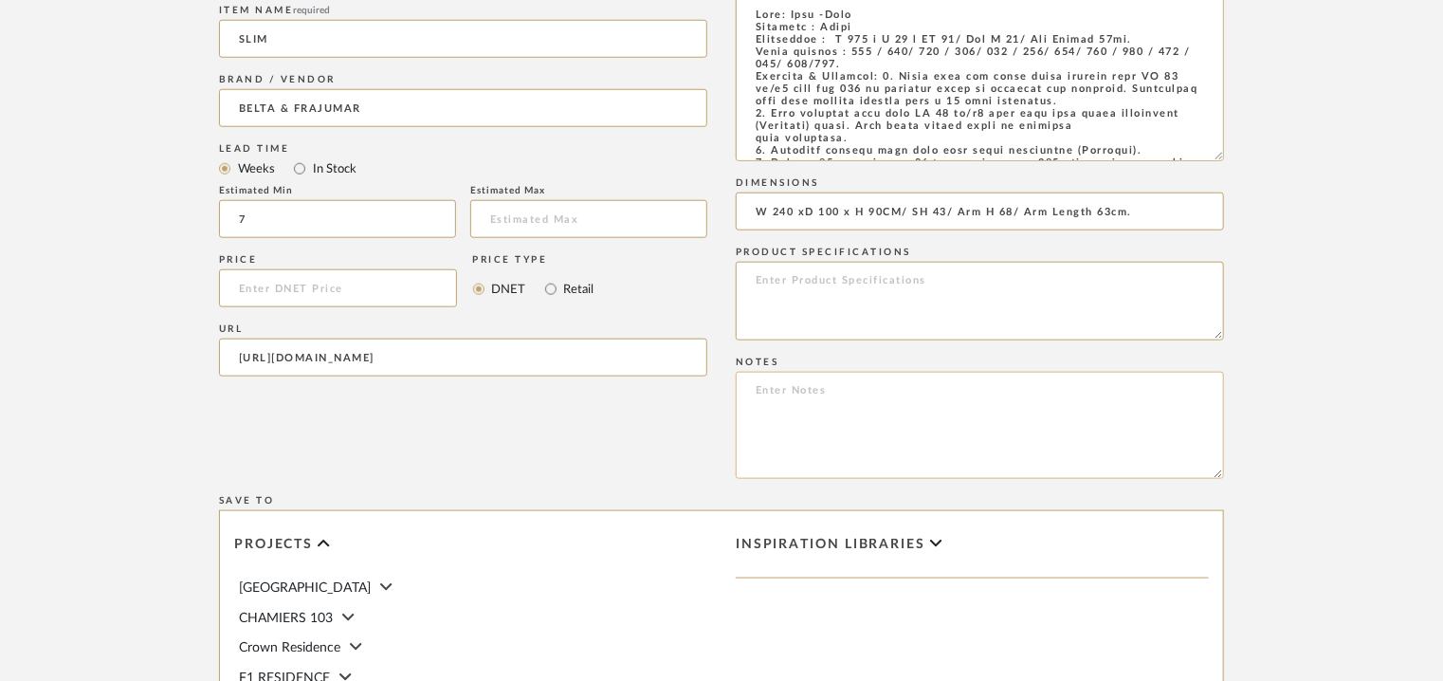
click at [777, 390] on textarea at bounding box center [980, 425] width 488 height 107
paste textarea "Price: Na Lead time: 45days Customizable : Na 3D available : No BIM available :…"
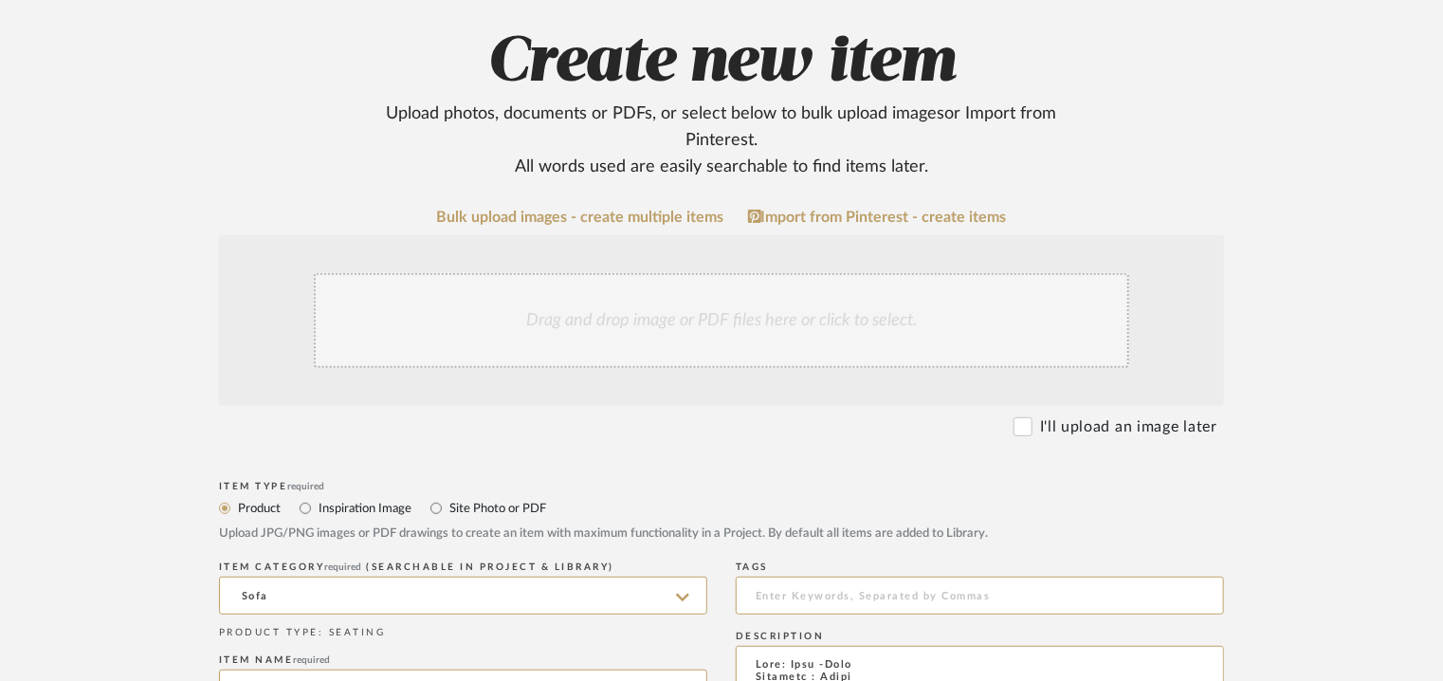
scroll to position [190, 0]
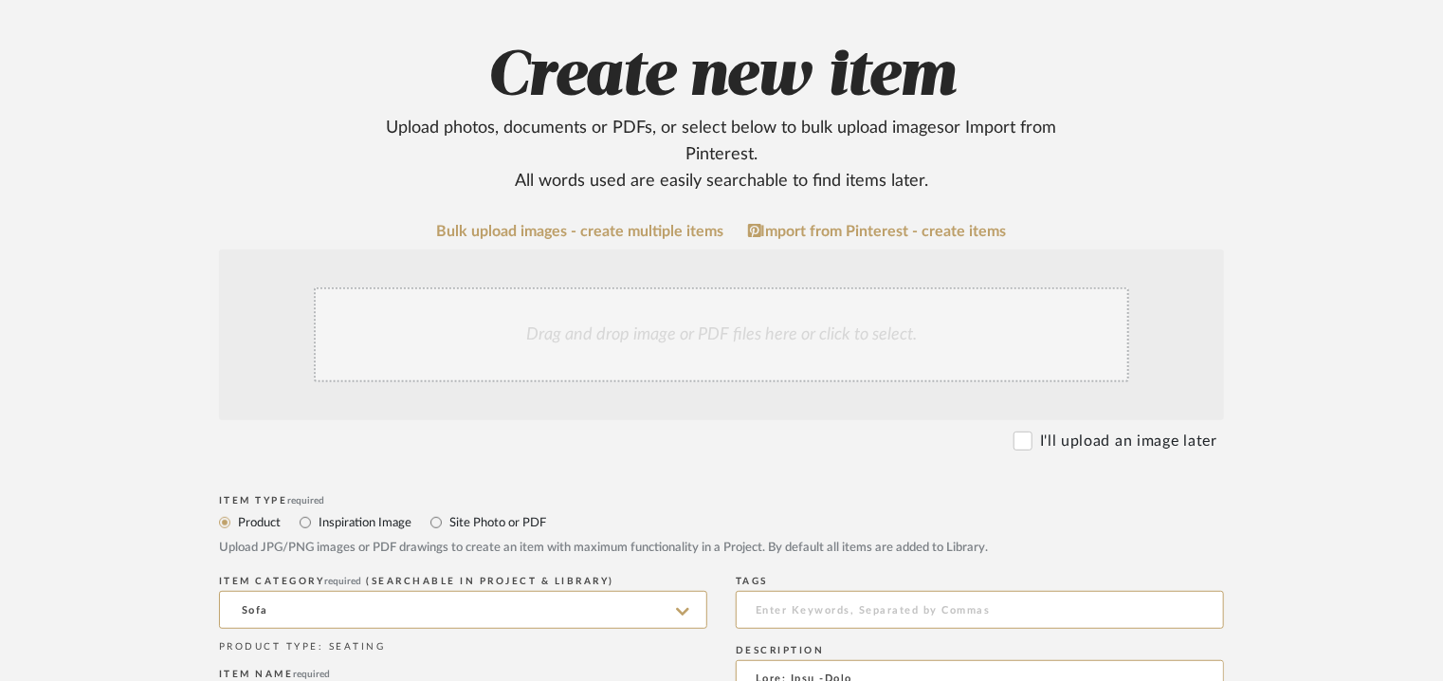
type textarea "Price: Na Lead time: 45days Customizable : Na 3D available : No BIM available :…"
click at [606, 346] on div "Drag and drop image or PDF files here or click to select." at bounding box center [722, 334] width 816 height 95
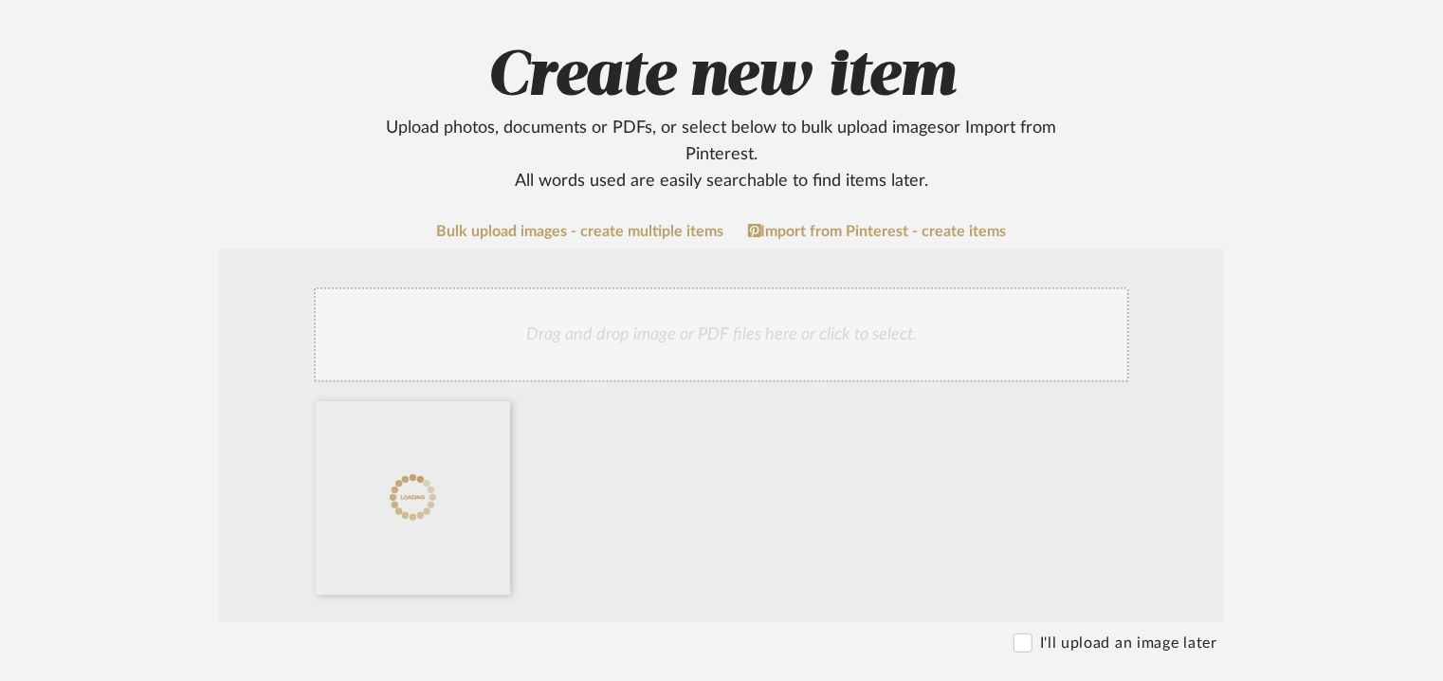
click at [687, 344] on div "Drag and drop image or PDF files here or click to select." at bounding box center [722, 334] width 816 height 95
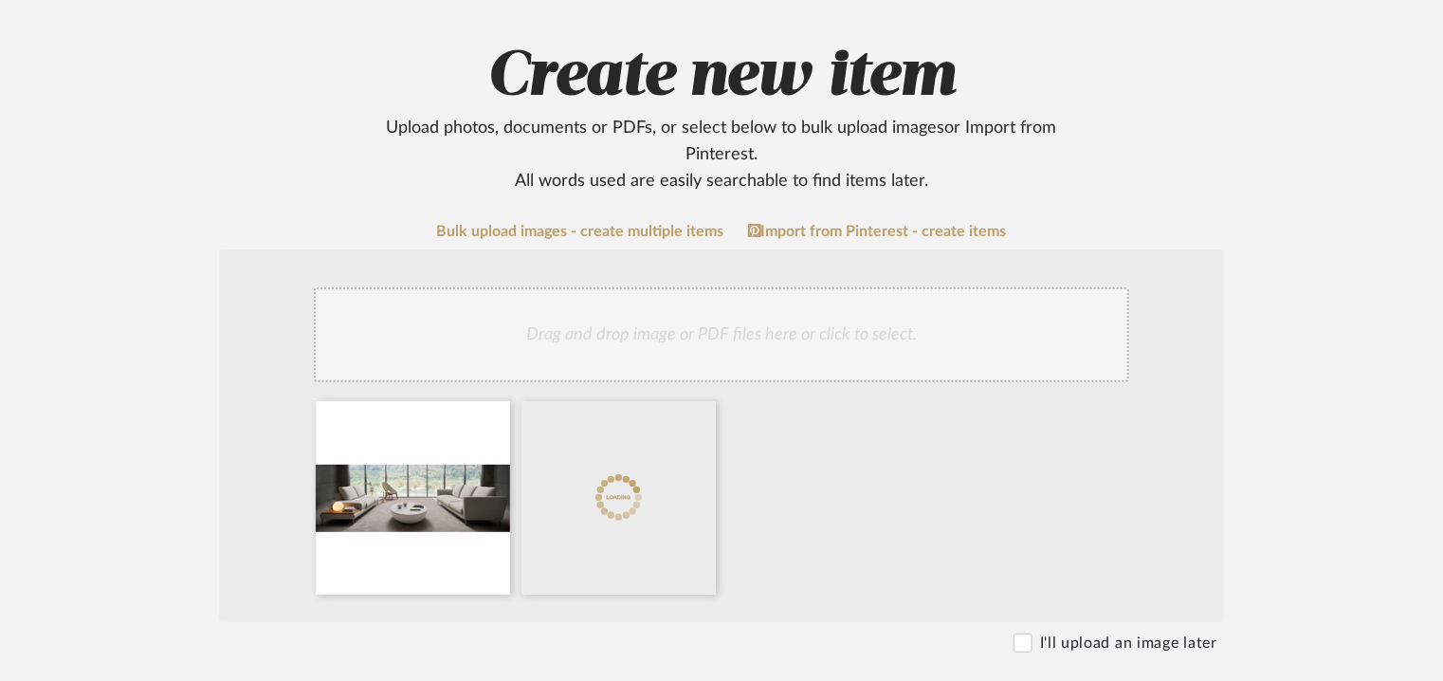
click at [687, 333] on div "Drag and drop image or PDF files here or click to select." at bounding box center [722, 334] width 816 height 95
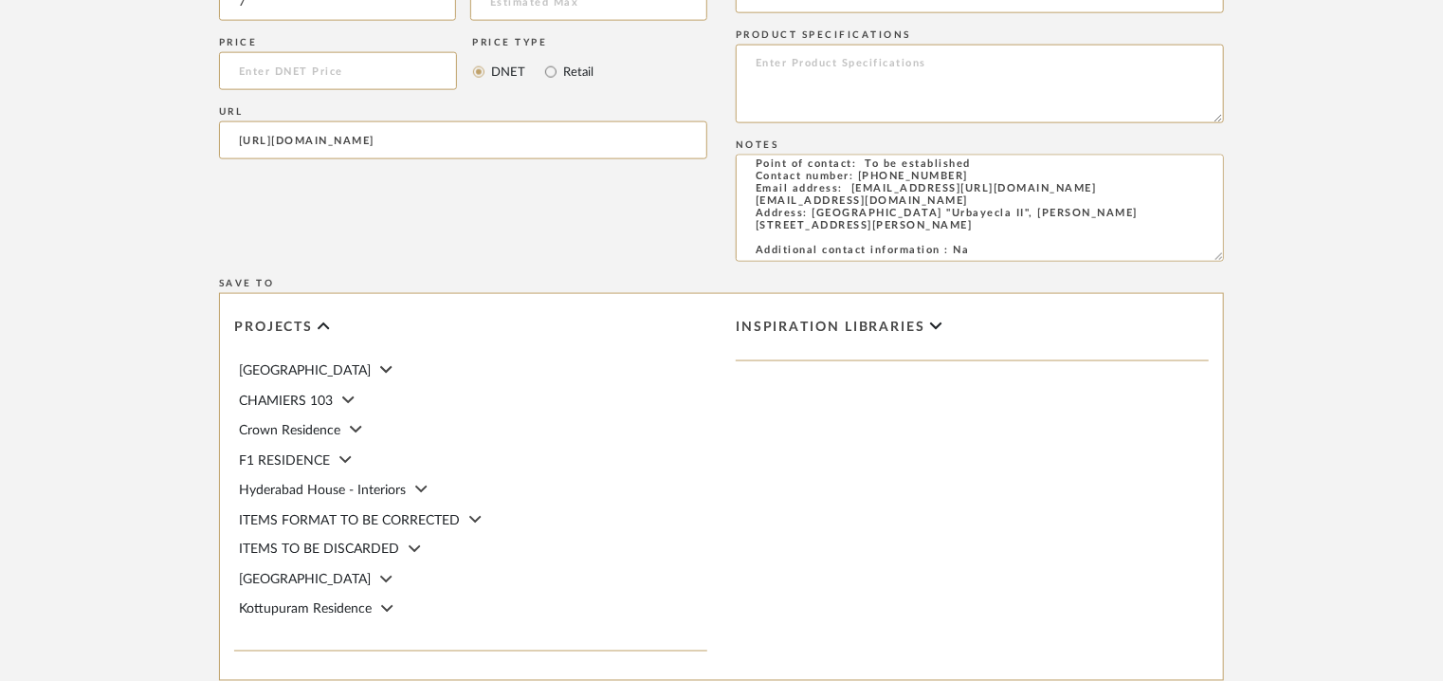
scroll to position [1506, 0]
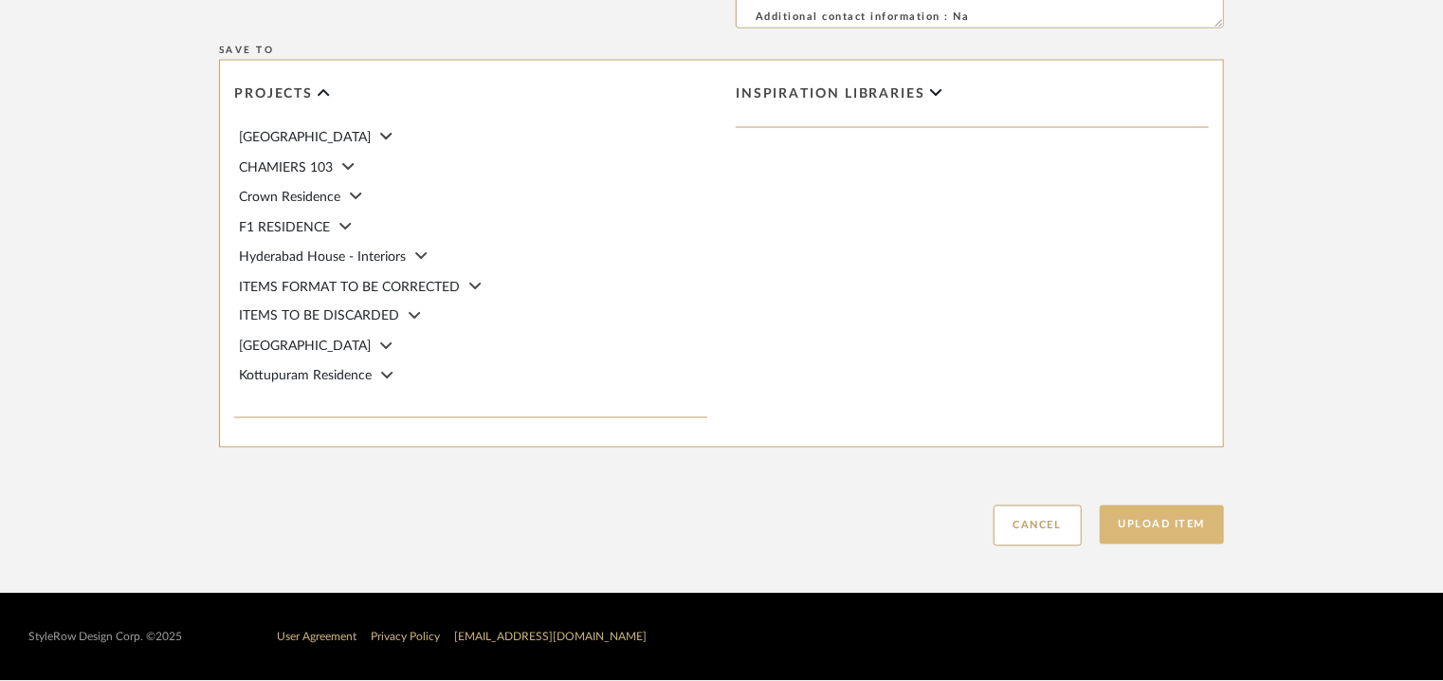
click at [1166, 524] on button "Upload Item" at bounding box center [1162, 524] width 125 height 39
